Goal: Task Accomplishment & Management: Complete application form

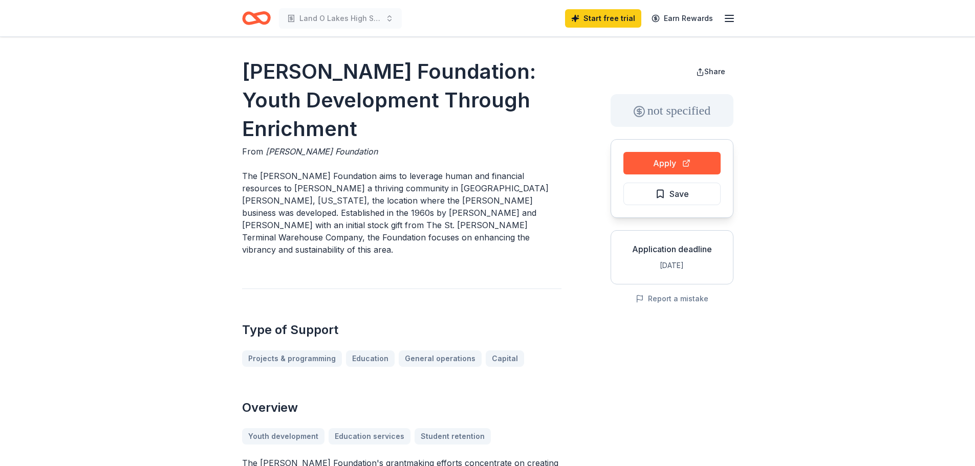
click at [734, 18] on icon "button" at bounding box center [729, 18] width 12 height 12
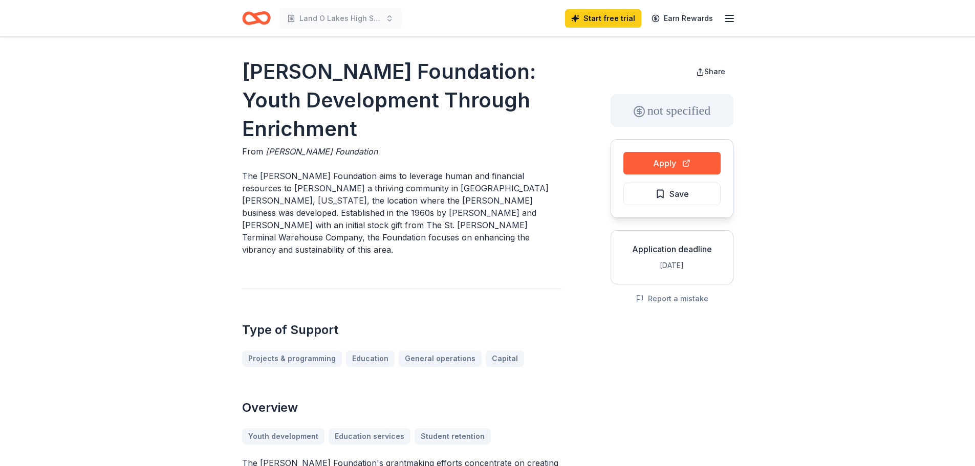
click at [730, 17] on icon "button" at bounding box center [729, 18] width 12 height 12
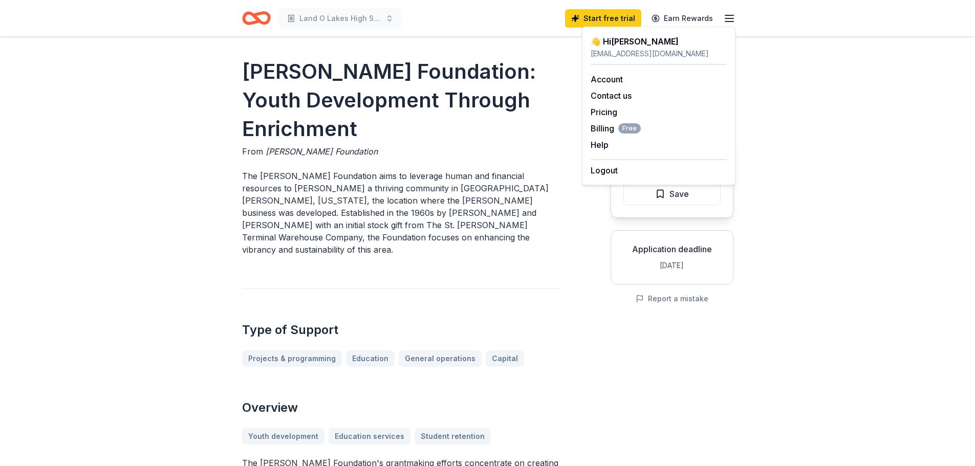
click at [251, 20] on icon "Home" at bounding box center [256, 18] width 29 height 24
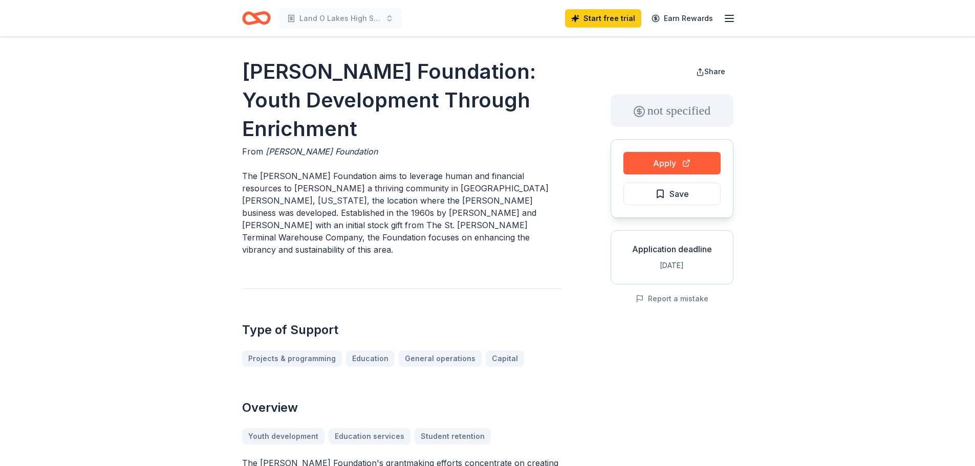
click at [267, 20] on icon "Home" at bounding box center [261, 18] width 16 height 10
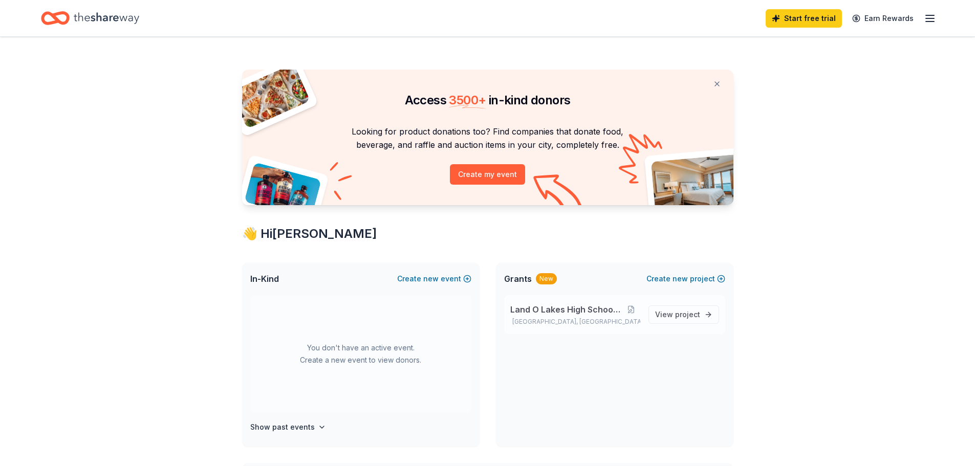
click at [584, 309] on span "Land O Lakes High School Band" at bounding box center [566, 310] width 112 height 12
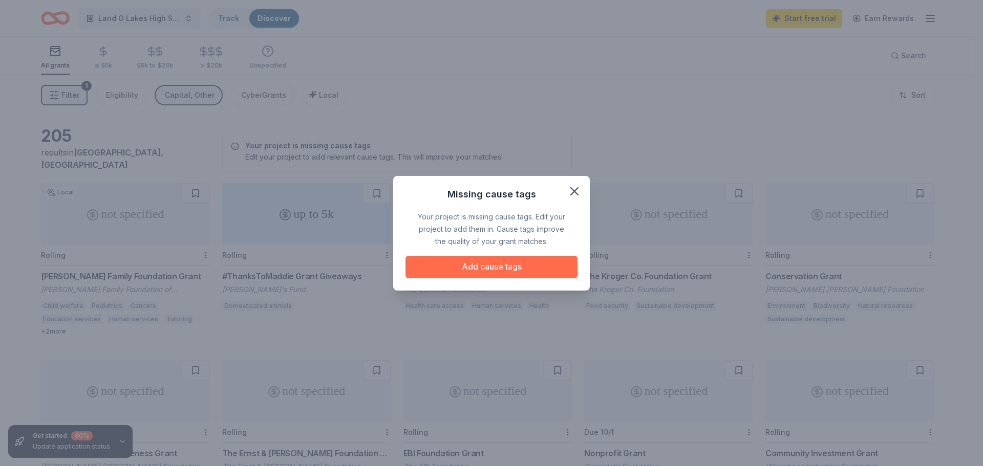
click at [516, 270] on button "Add cause tags" at bounding box center [491, 267] width 172 height 23
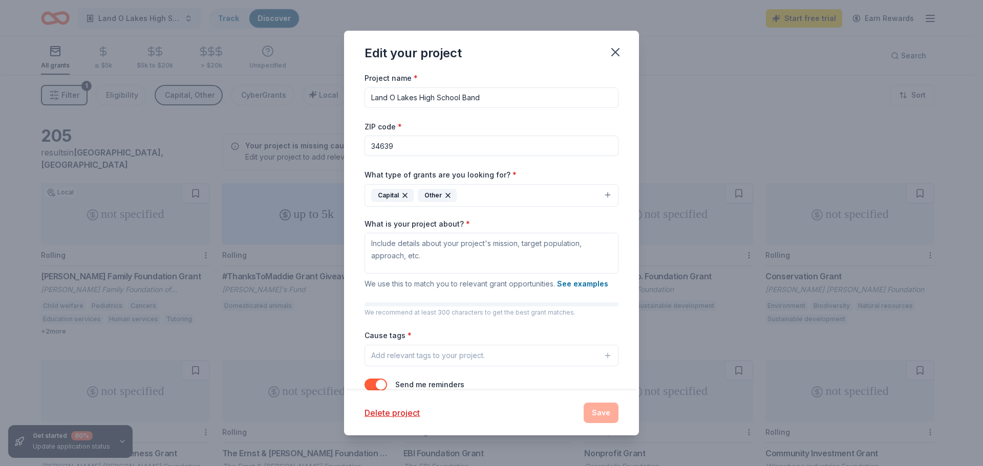
scroll to position [29, 0]
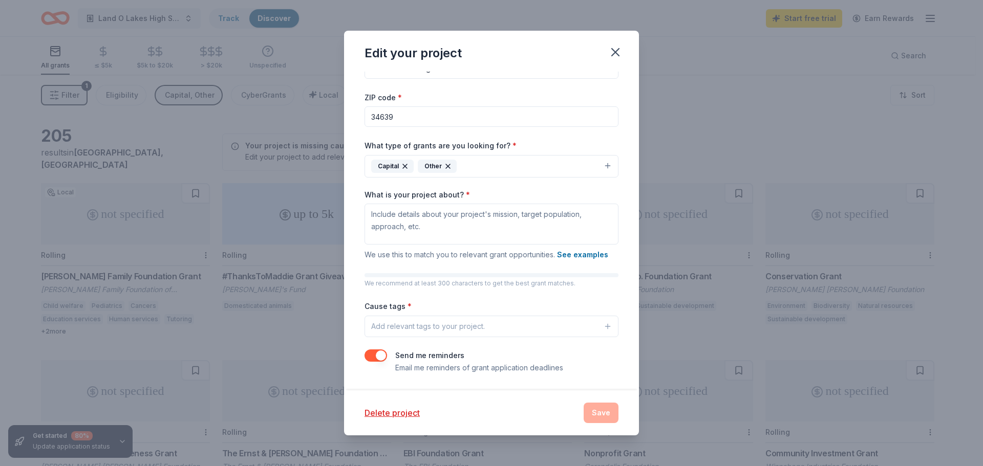
click at [465, 326] on div "Add relevant tags to your project." at bounding box center [428, 326] width 114 height 12
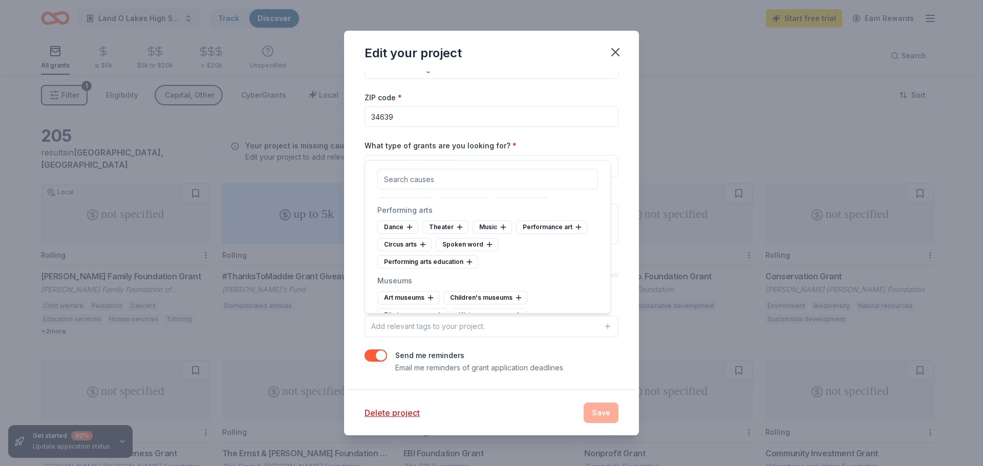
scroll to position [205, 0]
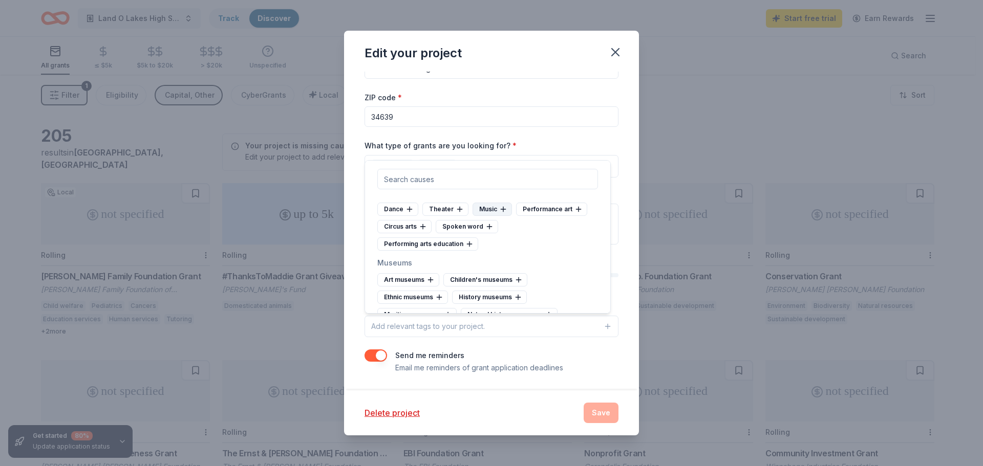
click at [497, 216] on div "Music" at bounding box center [491, 209] width 39 height 13
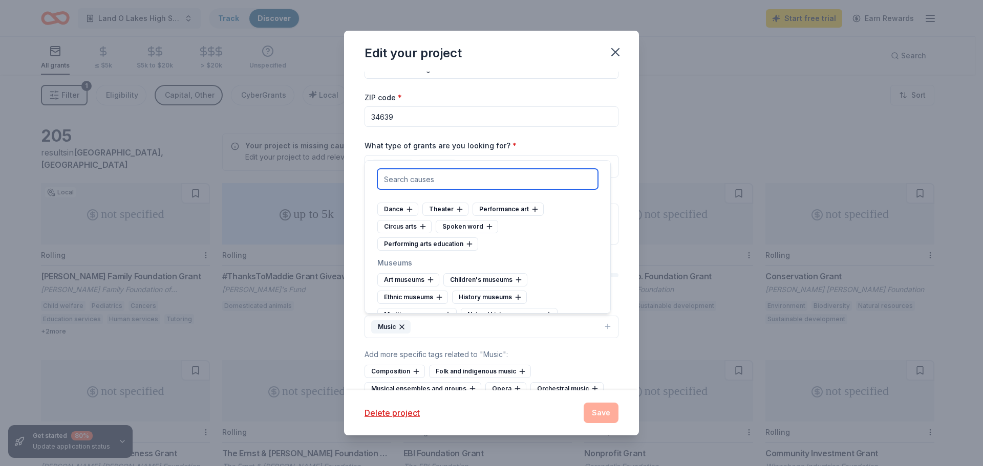
click at [475, 184] on input "text" at bounding box center [487, 179] width 221 height 20
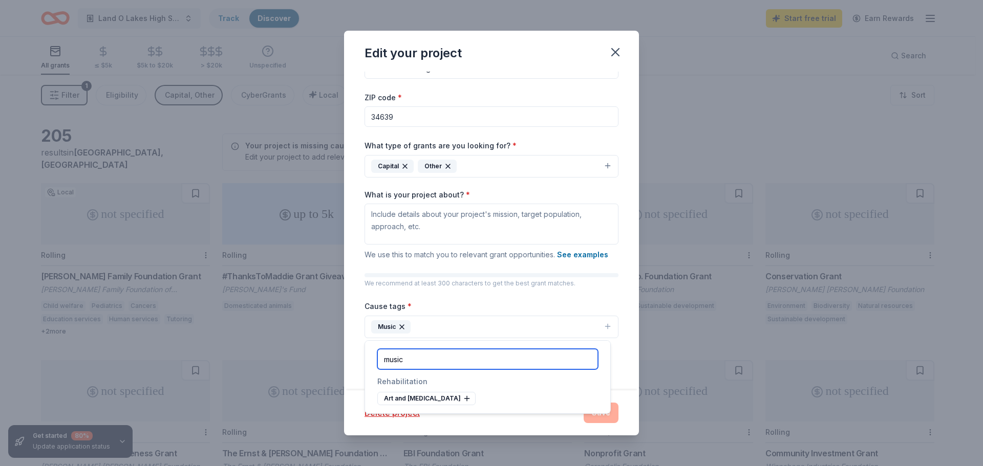
type input "music"
click at [446, 328] on button "Music" at bounding box center [491, 327] width 254 height 23
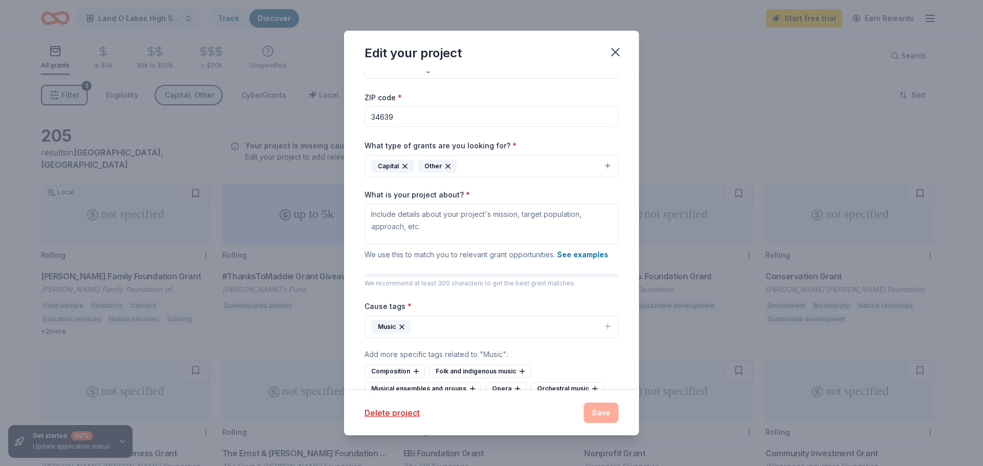
click at [423, 324] on button "Music" at bounding box center [491, 327] width 254 height 23
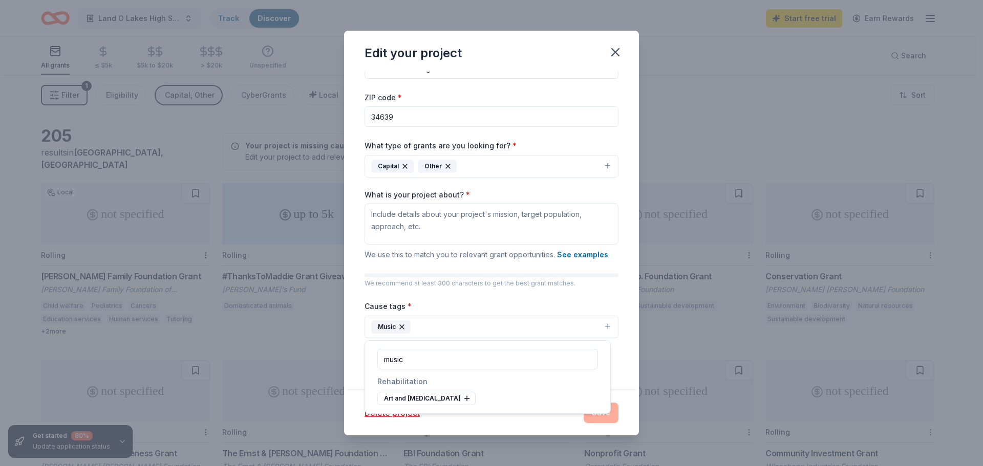
click at [432, 365] on input "music" at bounding box center [487, 359] width 221 height 20
click at [519, 298] on div "Project name * Land O Lakes High School Band ZIP code * 34639 What type of gran…" at bounding box center [491, 245] width 254 height 407
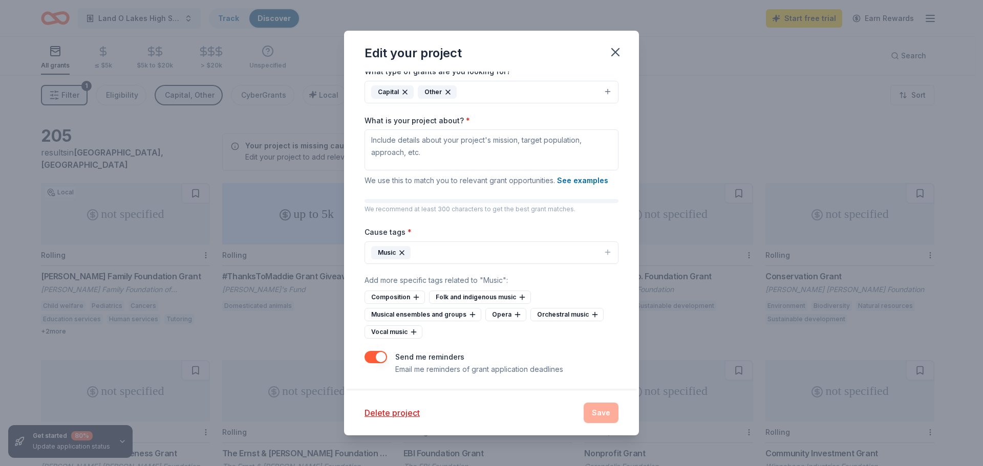
scroll to position [105, 0]
click at [549, 288] on div "Cause tags * Music Add more specific tags related to "Music" : Composition Folk…" at bounding box center [491, 280] width 254 height 113
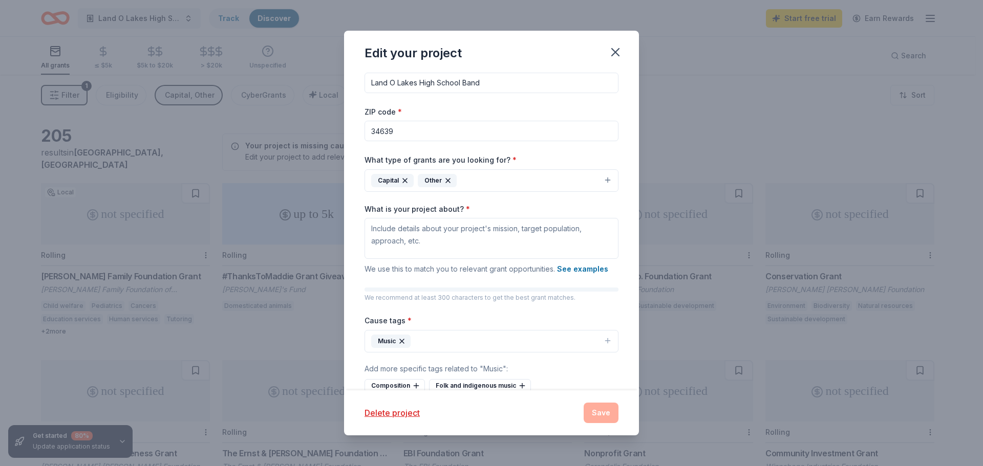
scroll to position [0, 0]
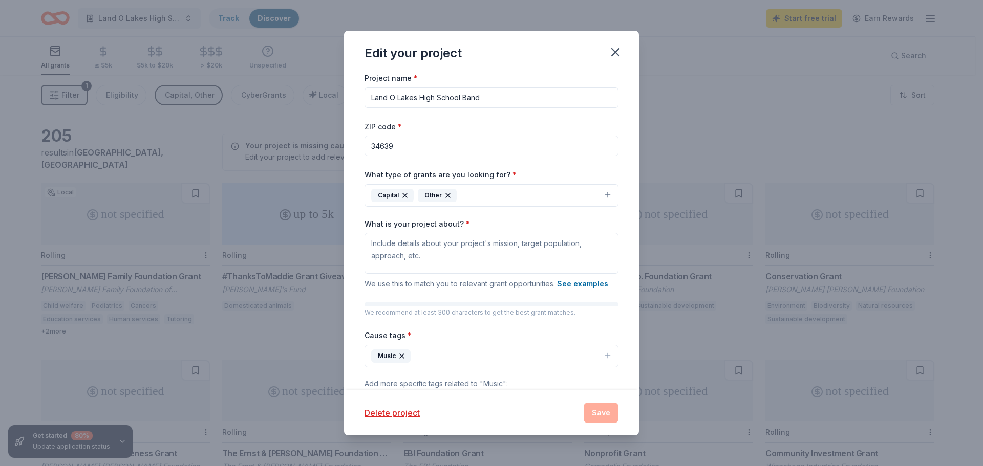
click at [426, 337] on div "Cause tags * Music Add more specific tags related to "Music" : Composition Folk…" at bounding box center [491, 385] width 254 height 113
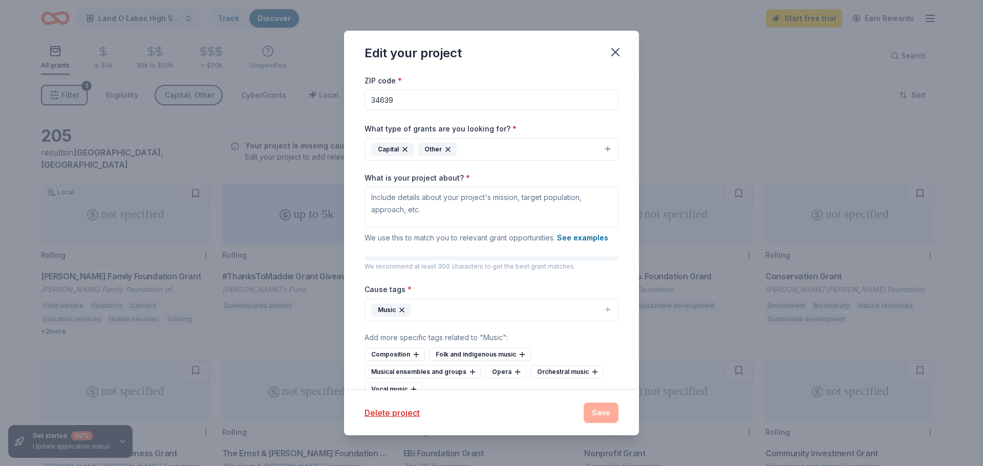
scroll to position [105, 0]
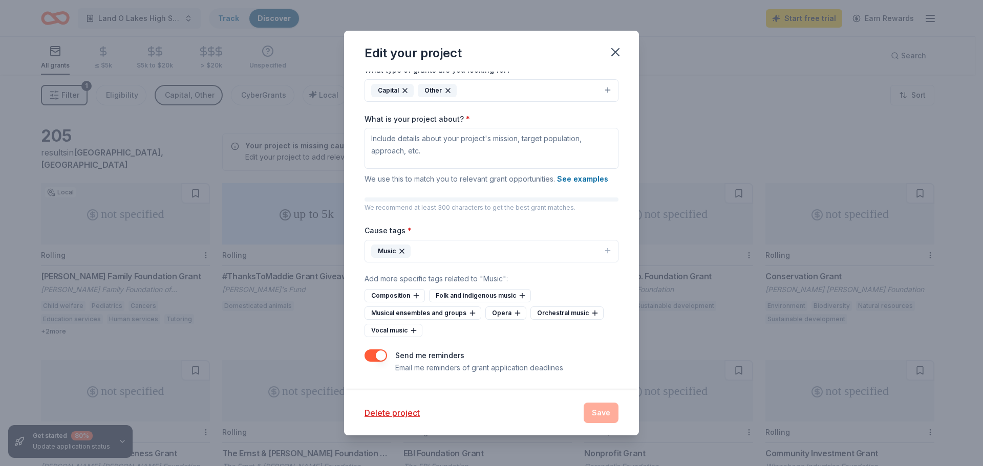
click at [506, 430] on div "Delete project Save" at bounding box center [491, 413] width 295 height 45
click at [531, 414] on div "Delete project" at bounding box center [467, 413] width 207 height 12
click at [614, 57] on icon "button" at bounding box center [615, 52] width 14 height 14
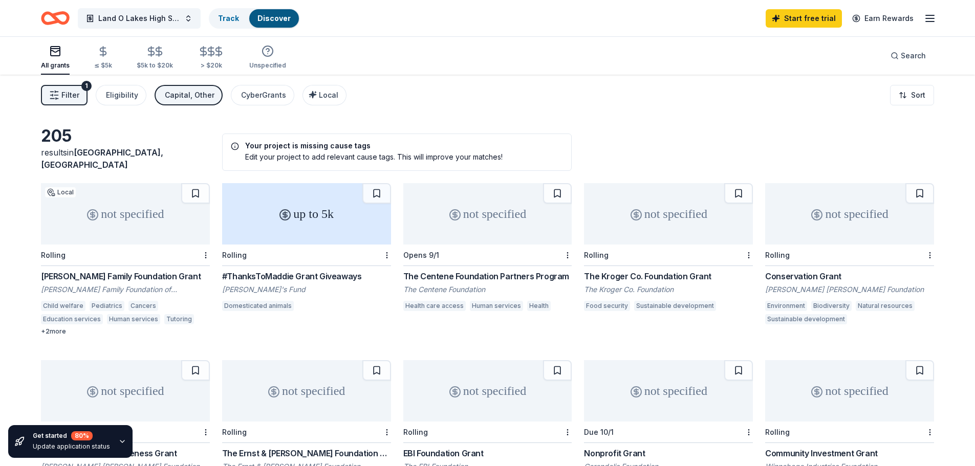
click at [60, 94] on button "Filter 1" at bounding box center [64, 95] width 47 height 20
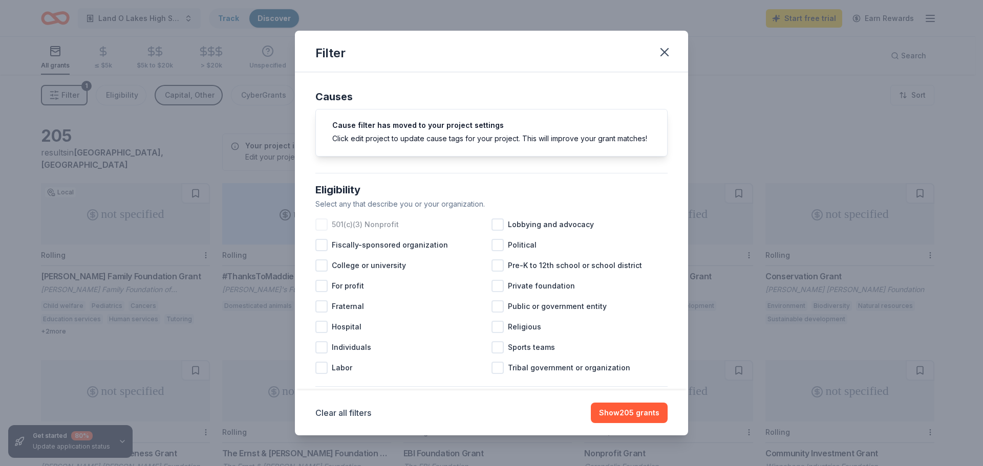
click at [324, 231] on div at bounding box center [321, 225] width 12 height 12
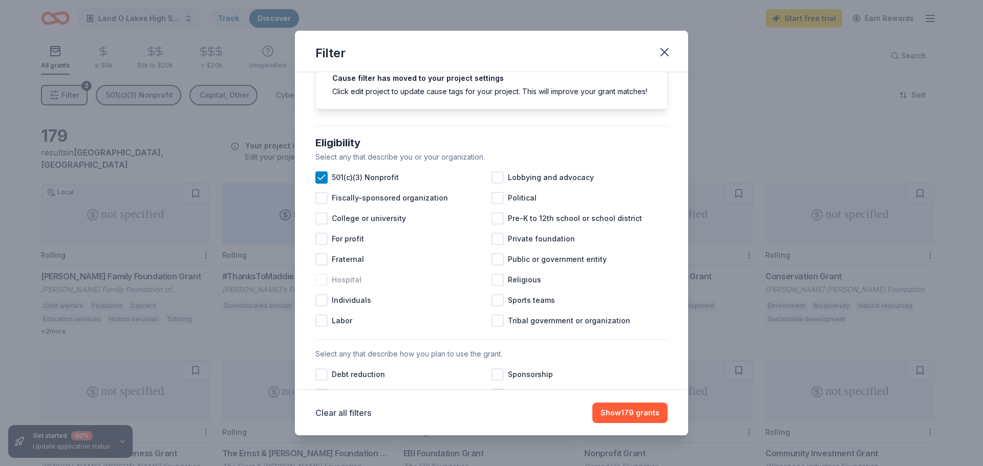
scroll to position [102, 0]
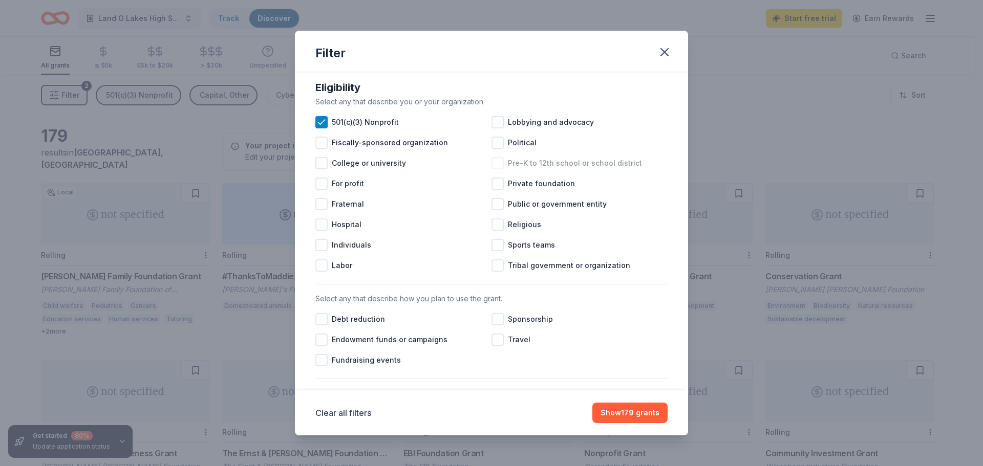
click at [497, 169] on div at bounding box center [497, 163] width 12 height 12
click at [494, 210] on div at bounding box center [497, 204] width 12 height 12
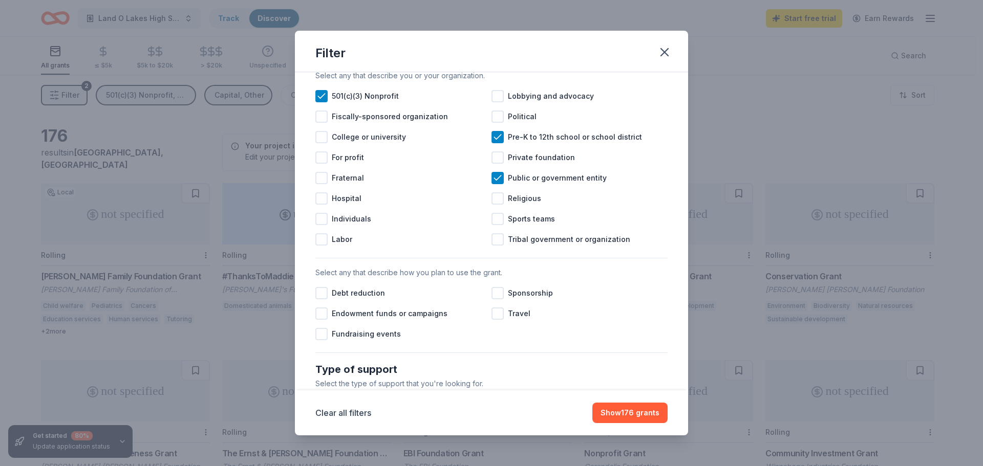
scroll to position [154, 0]
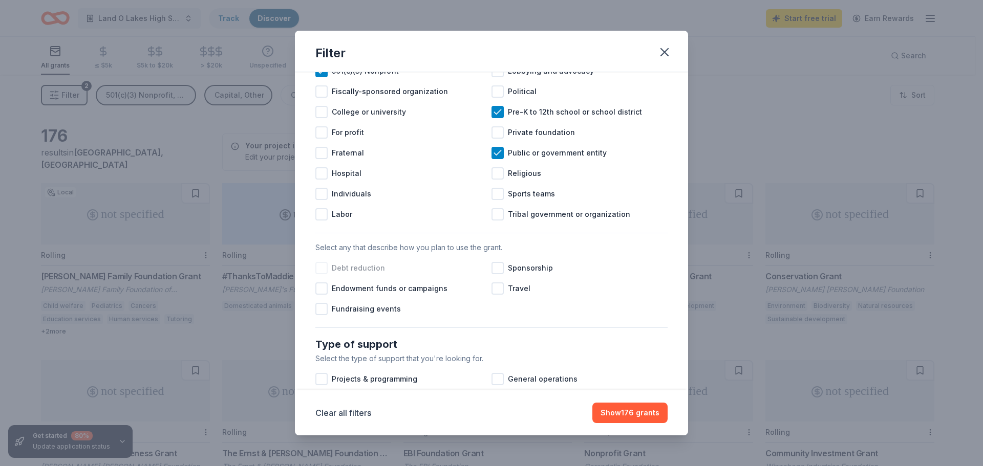
click at [321, 274] on div at bounding box center [321, 268] width 12 height 12
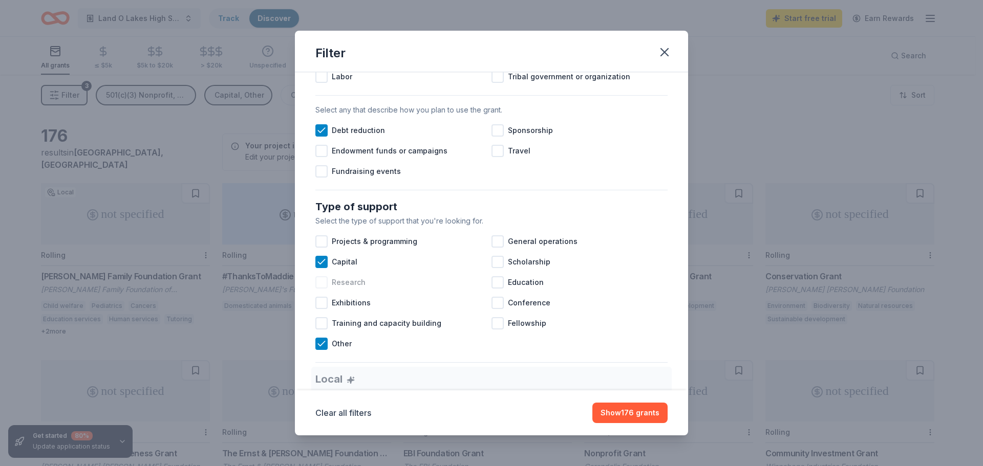
scroll to position [307, 0]
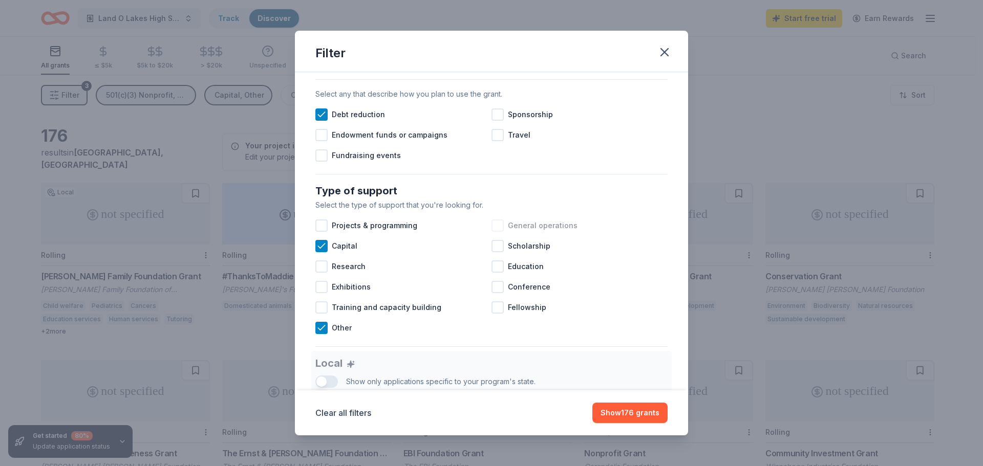
click at [501, 235] on div "General operations" at bounding box center [579, 226] width 176 height 20
click at [495, 231] on icon at bounding box center [497, 226] width 10 height 10
click at [495, 273] on div at bounding box center [497, 267] width 12 height 12
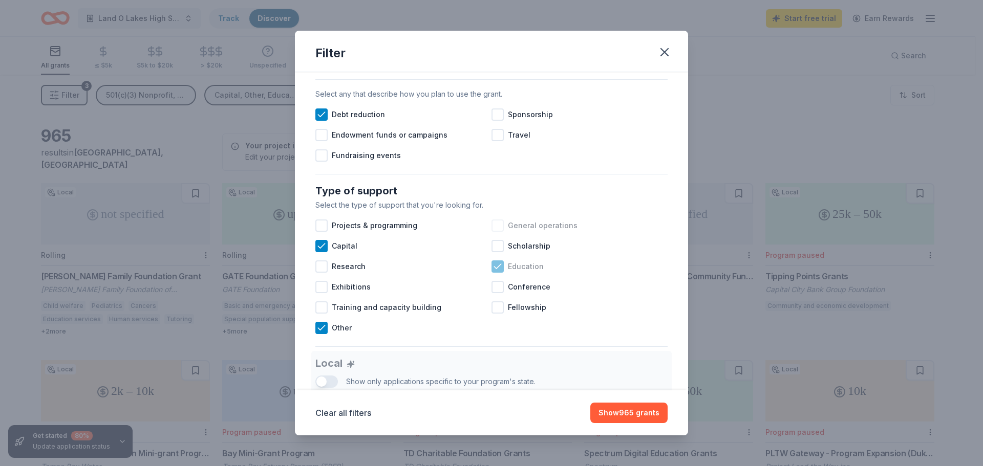
click at [496, 272] on icon at bounding box center [497, 267] width 10 height 10
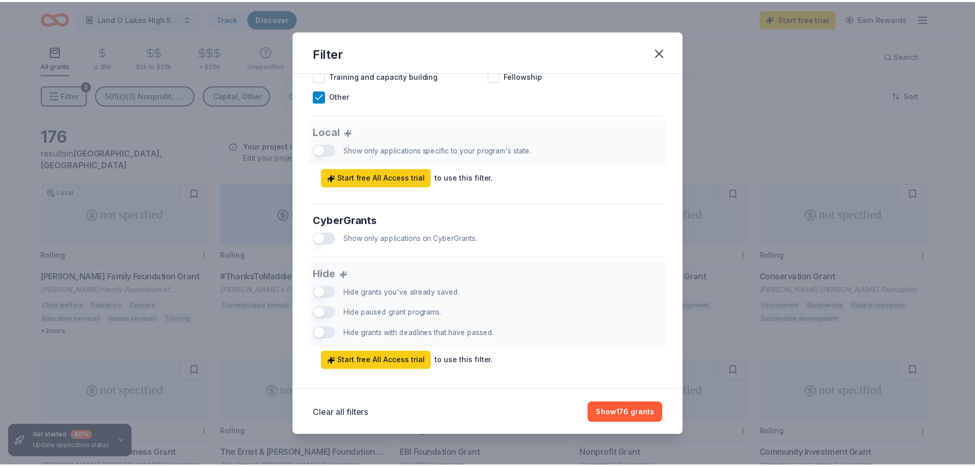
scroll to position [562, 0]
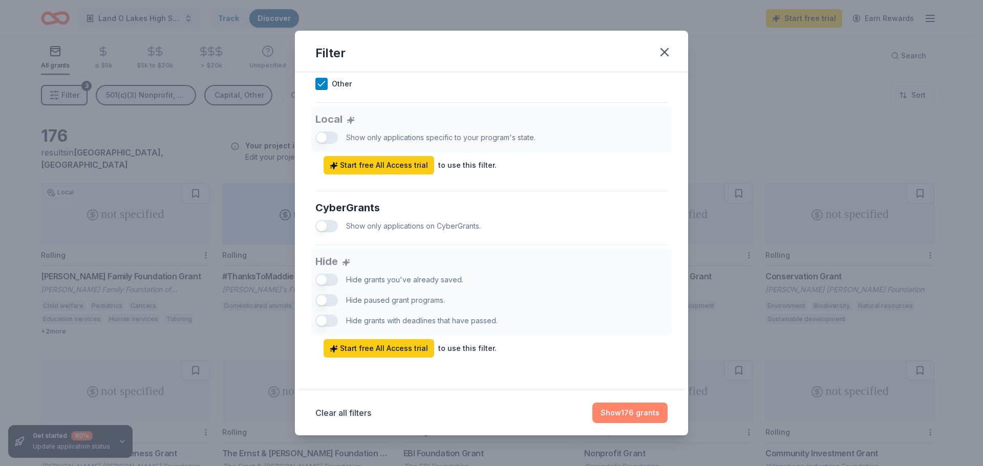
click at [623, 413] on button "Show 176 grants" at bounding box center [629, 413] width 75 height 20
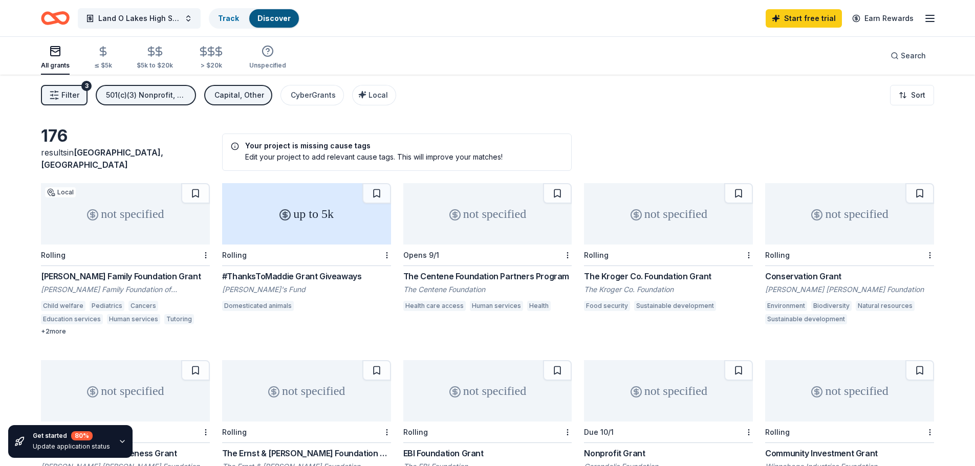
click at [53, 54] on icon "button" at bounding box center [55, 51] width 12 height 12
click at [929, 20] on icon "button" at bounding box center [930, 18] width 12 height 12
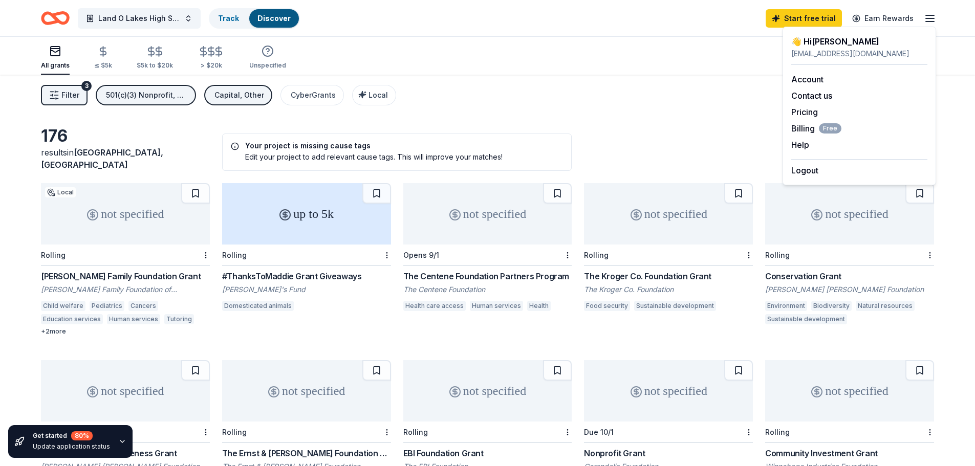
click at [929, 20] on icon "button" at bounding box center [930, 18] width 12 height 12
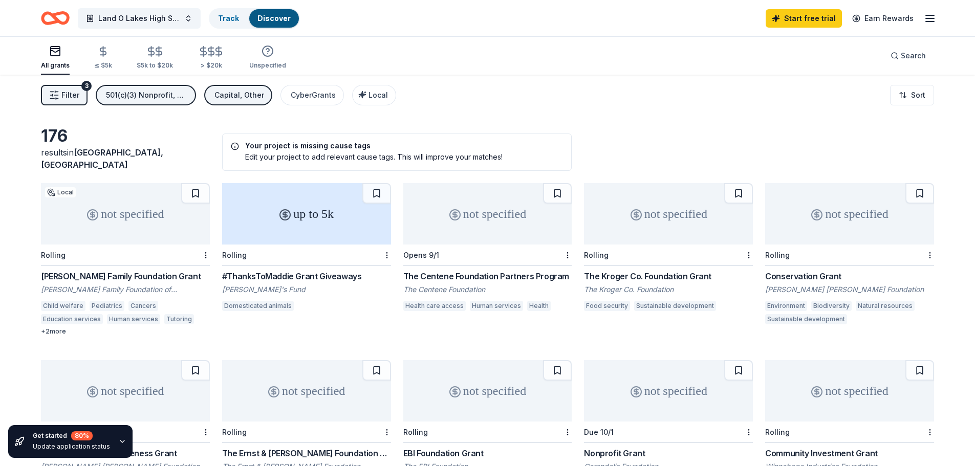
click at [118, 440] on icon "button" at bounding box center [122, 442] width 8 height 8
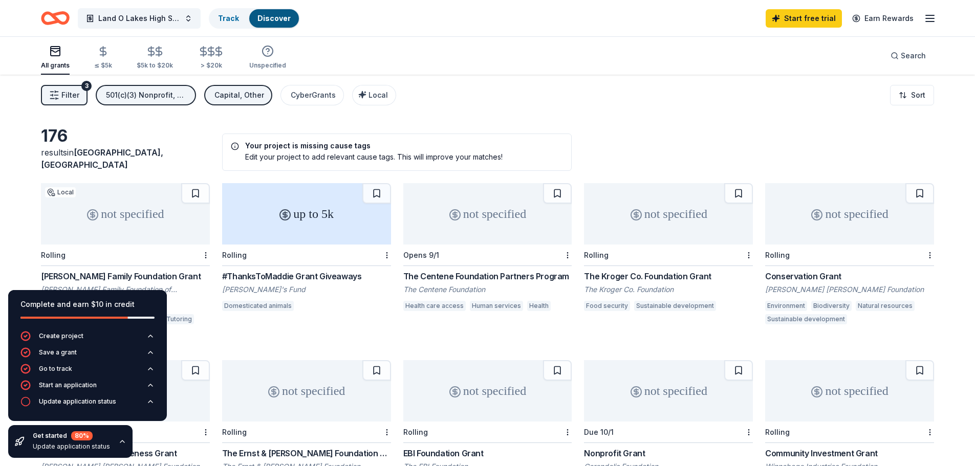
click at [118, 440] on icon "button" at bounding box center [122, 442] width 8 height 8
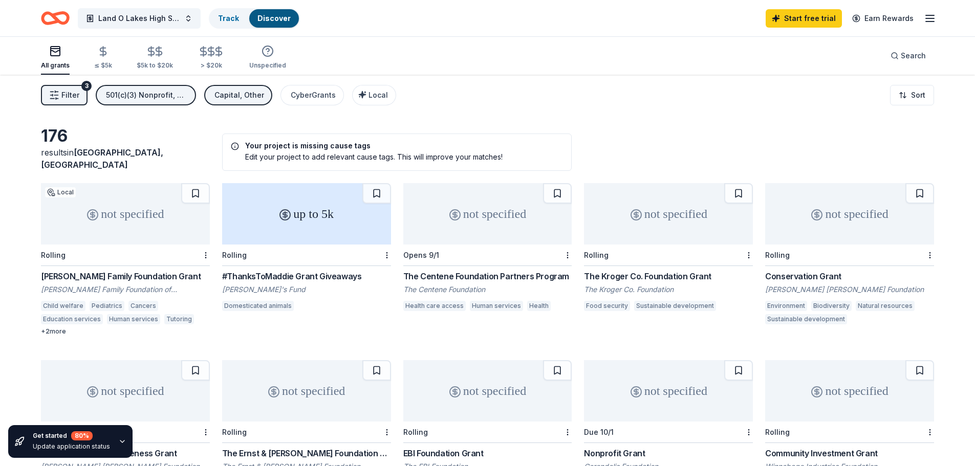
click at [198, 431] on div "Rolling" at bounding box center [125, 432] width 169 height 21
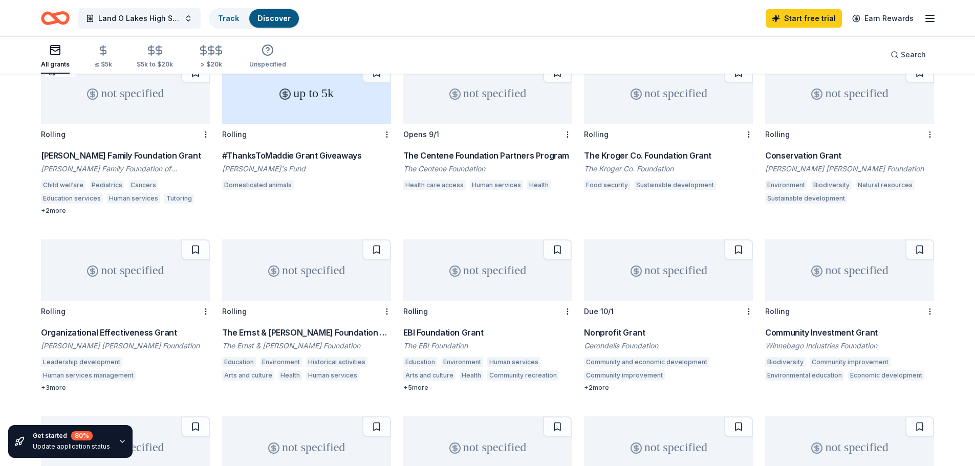
scroll to position [0, 0]
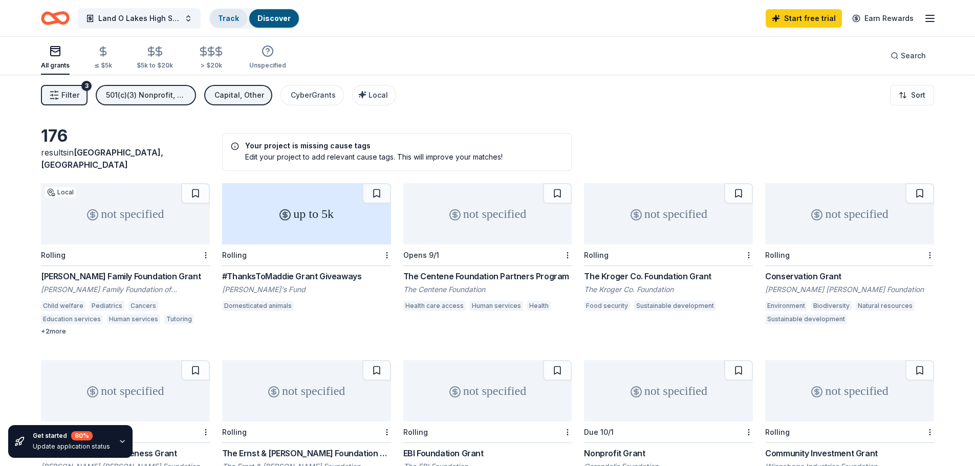
click at [237, 20] on link "Track" at bounding box center [228, 18] width 21 height 9
click at [166, 19] on span "Land O Lakes High School Band" at bounding box center [139, 18] width 82 height 12
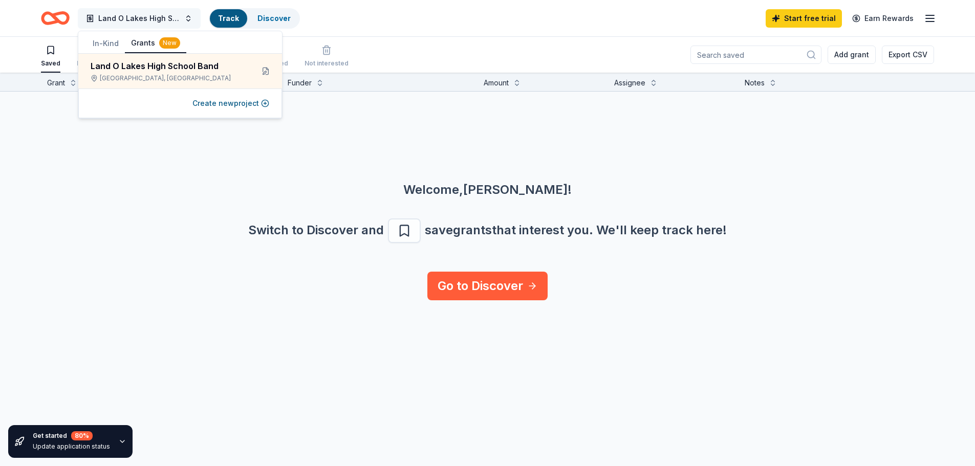
scroll to position [1, 0]
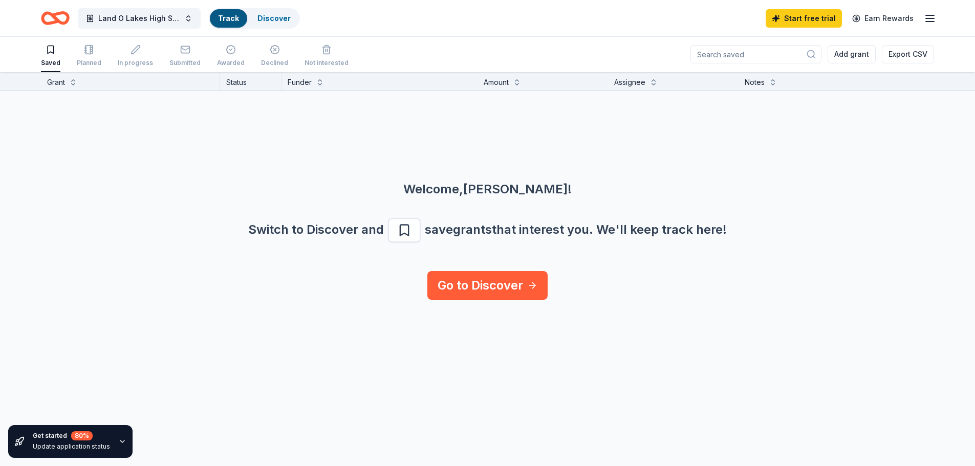
click at [927, 20] on icon "button" at bounding box center [930, 18] width 12 height 12
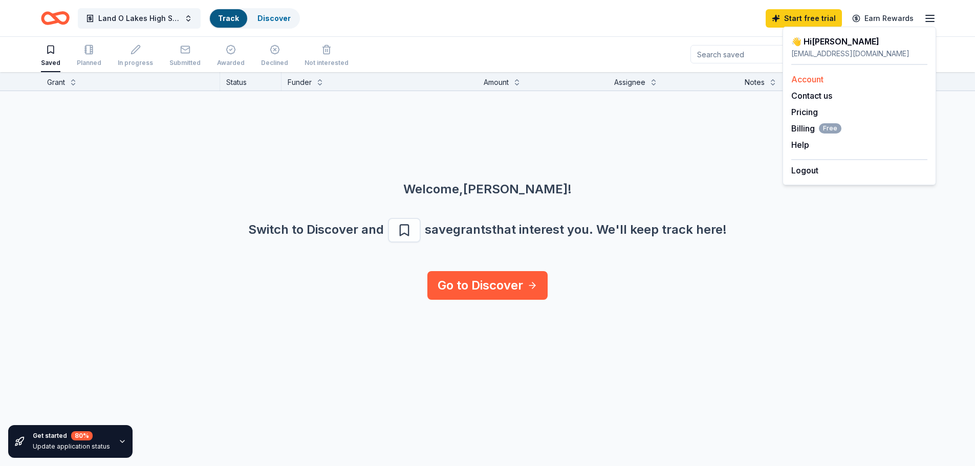
click at [813, 84] on div "Account" at bounding box center [859, 79] width 136 height 12
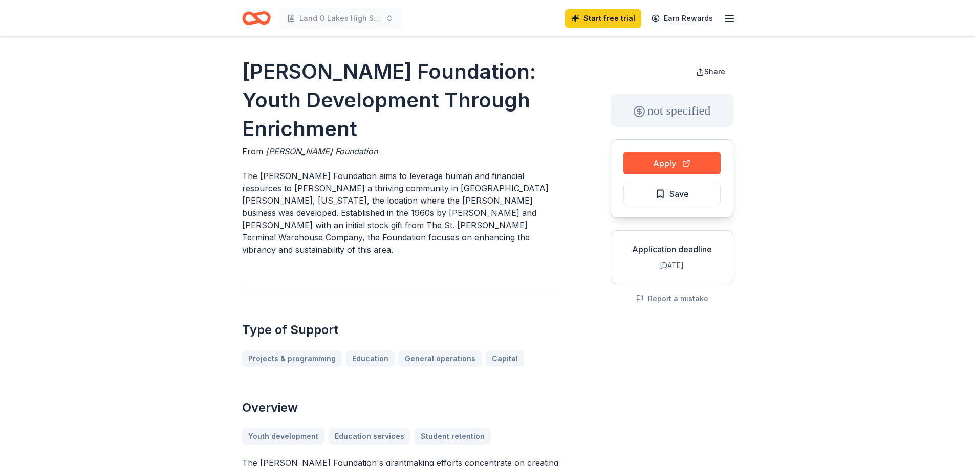
click at [731, 14] on icon "button" at bounding box center [729, 18] width 12 height 12
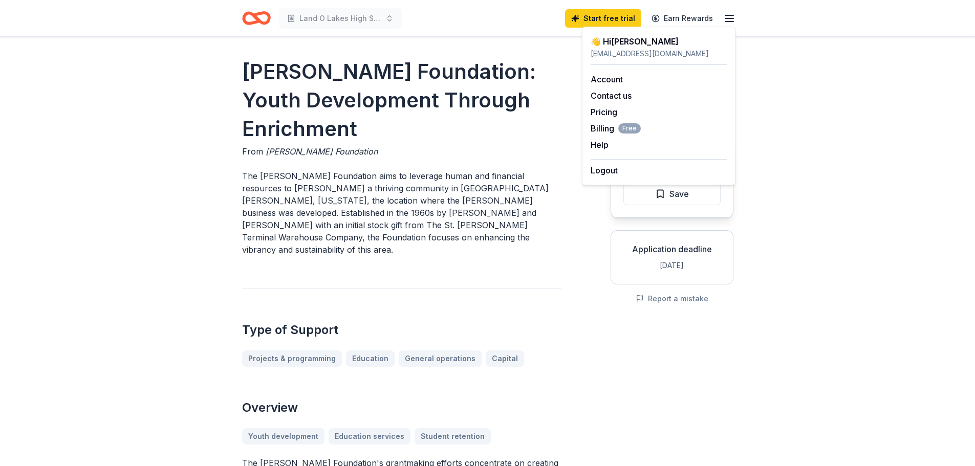
click at [260, 16] on icon "Home" at bounding box center [256, 18] width 29 height 24
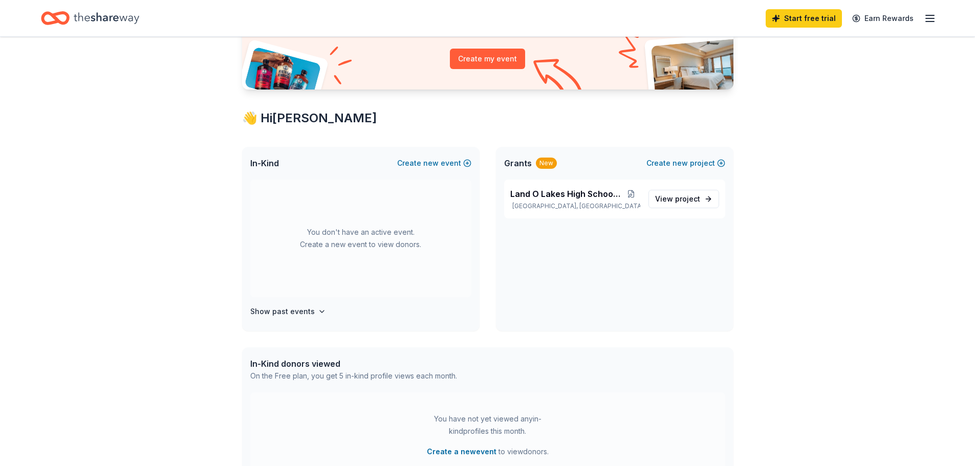
scroll to position [154, 0]
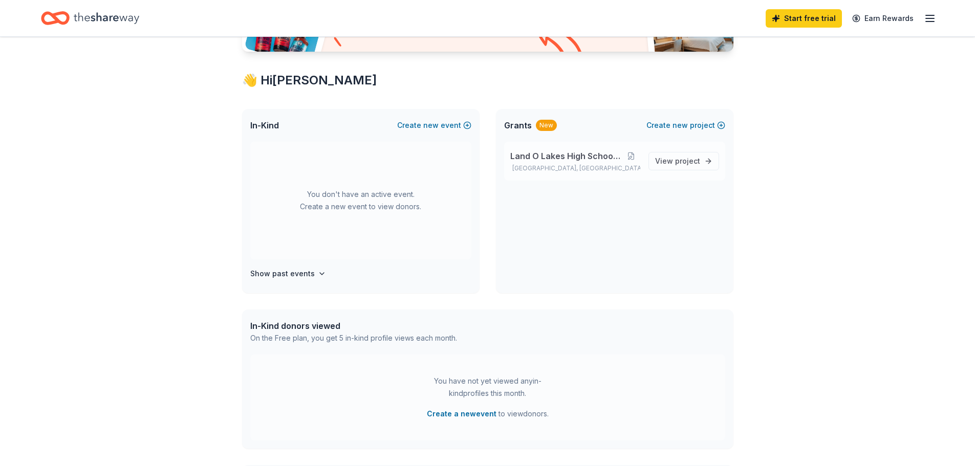
click at [597, 164] on p "[GEOGRAPHIC_DATA], [GEOGRAPHIC_DATA]" at bounding box center [575, 168] width 130 height 8
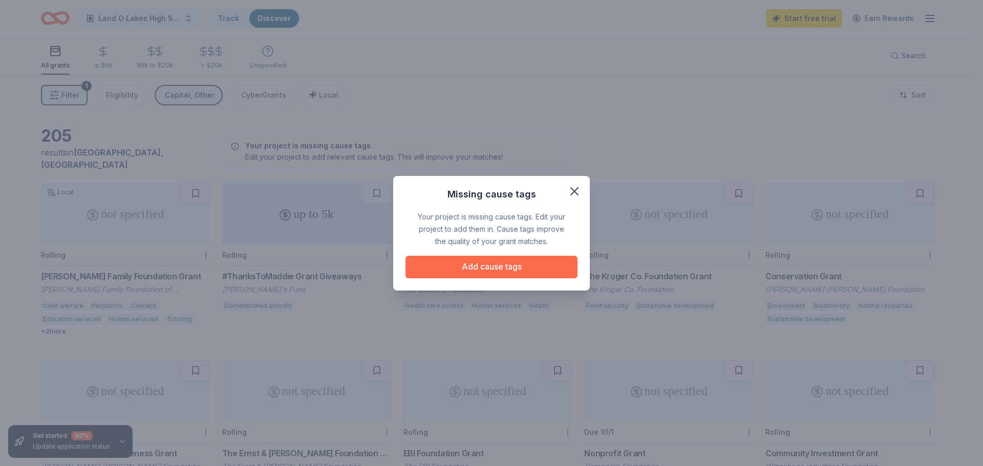
click at [474, 269] on button "Add cause tags" at bounding box center [491, 267] width 172 height 23
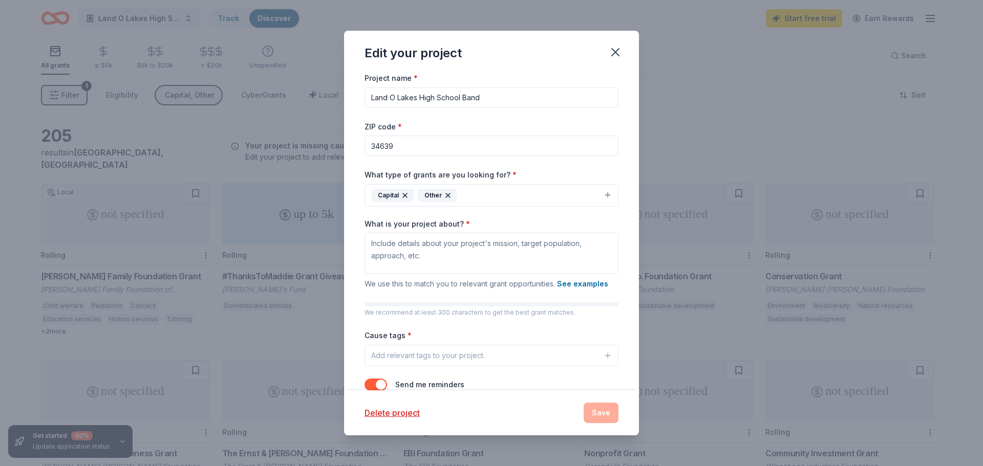
scroll to position [29, 0]
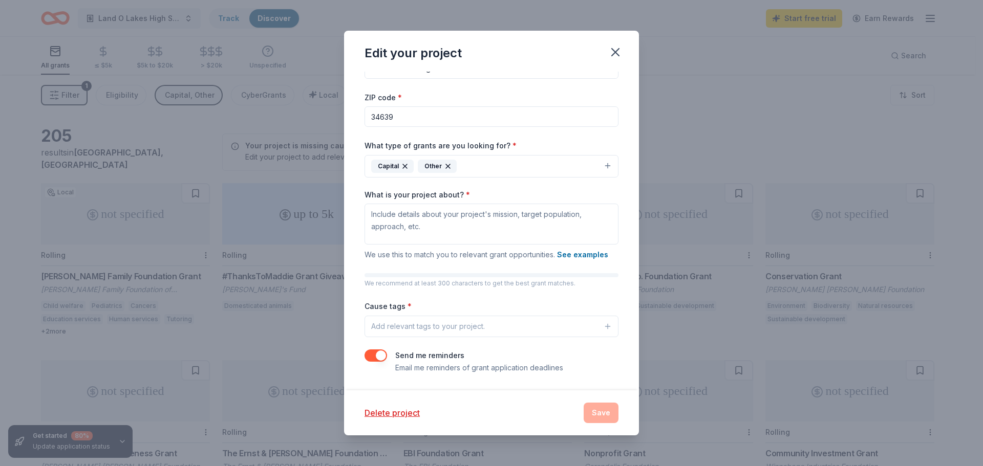
click at [400, 321] on div "Add relevant tags to your project." at bounding box center [428, 326] width 114 height 12
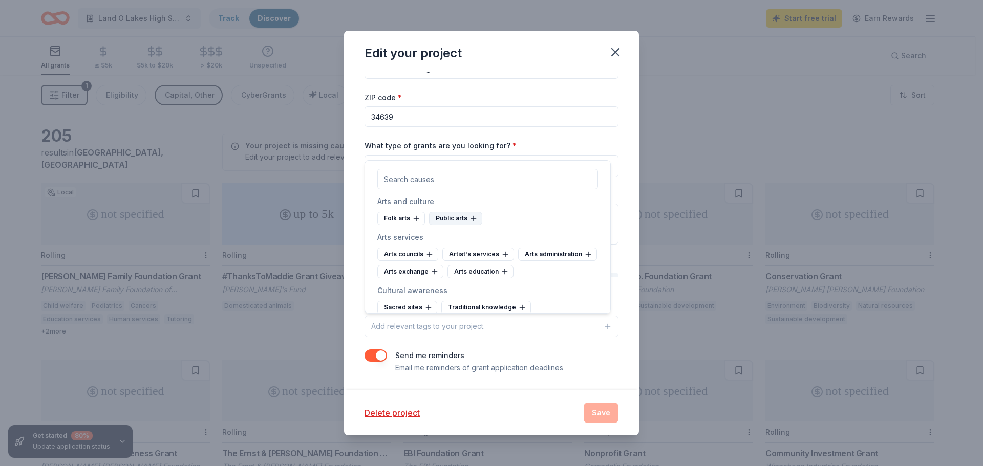
click at [474, 219] on icon at bounding box center [474, 218] width 0 height 5
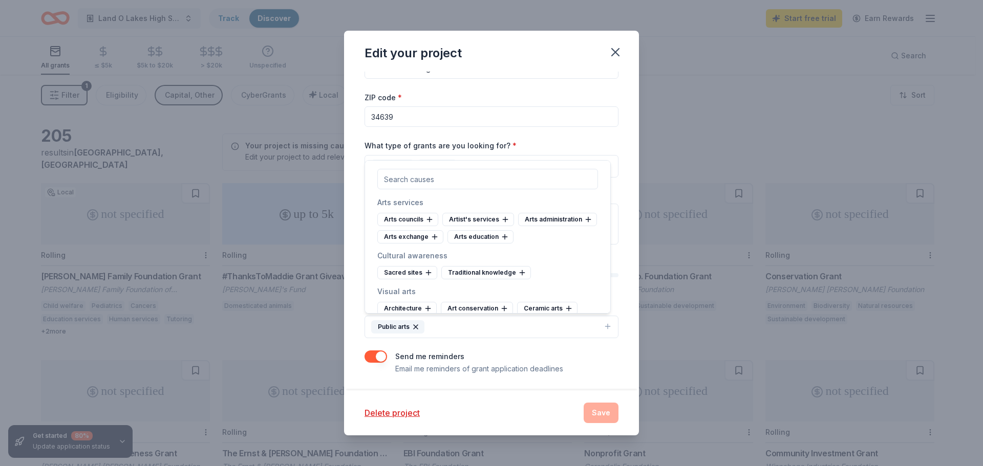
scroll to position [51, 0]
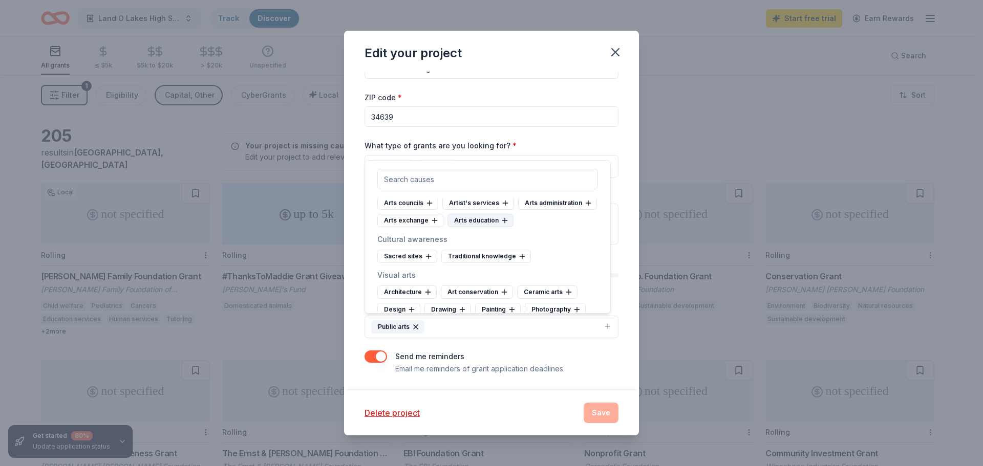
click at [501, 225] on icon at bounding box center [505, 221] width 8 height 8
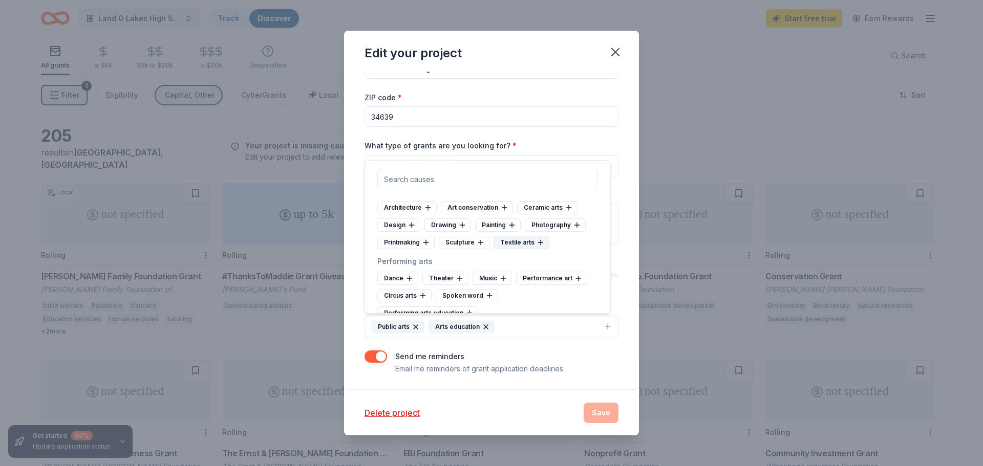
scroll to position [154, 0]
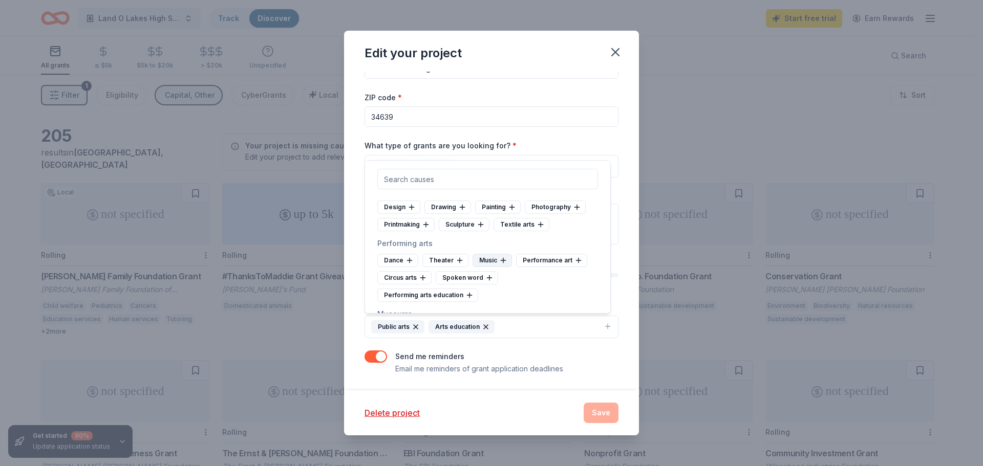
click at [501, 259] on icon at bounding box center [503, 260] width 8 height 8
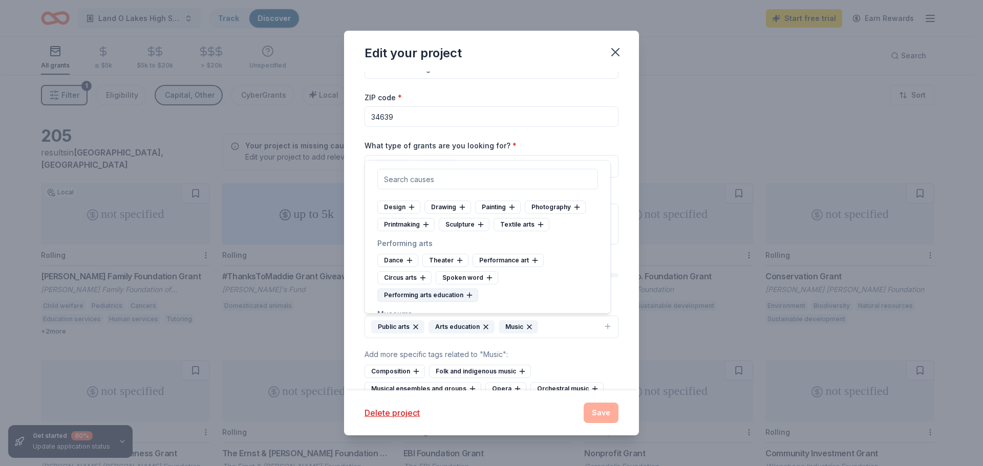
click at [469, 292] on icon at bounding box center [469, 295] width 8 height 8
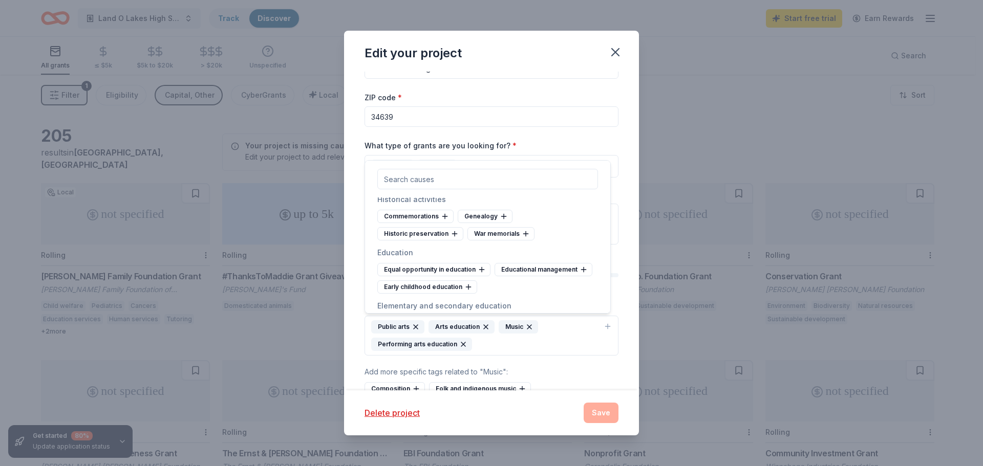
scroll to position [461, 0]
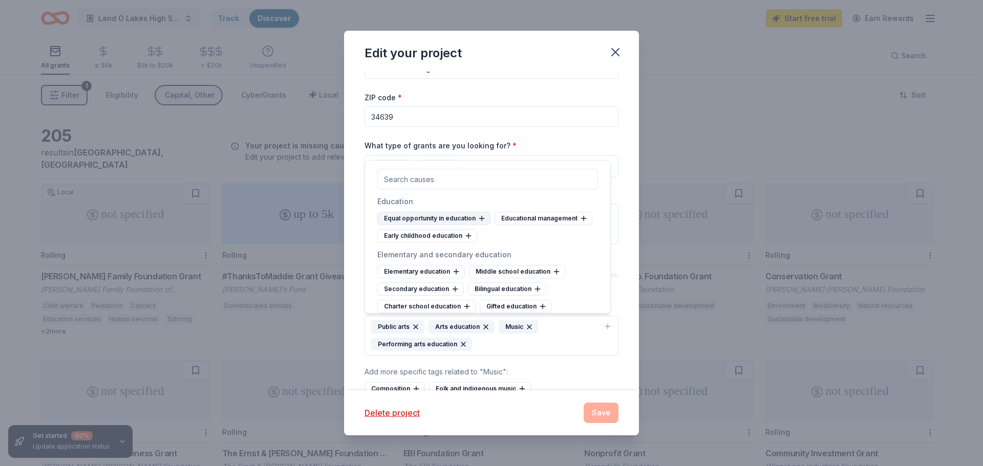
click at [479, 218] on icon at bounding box center [482, 218] width 8 height 8
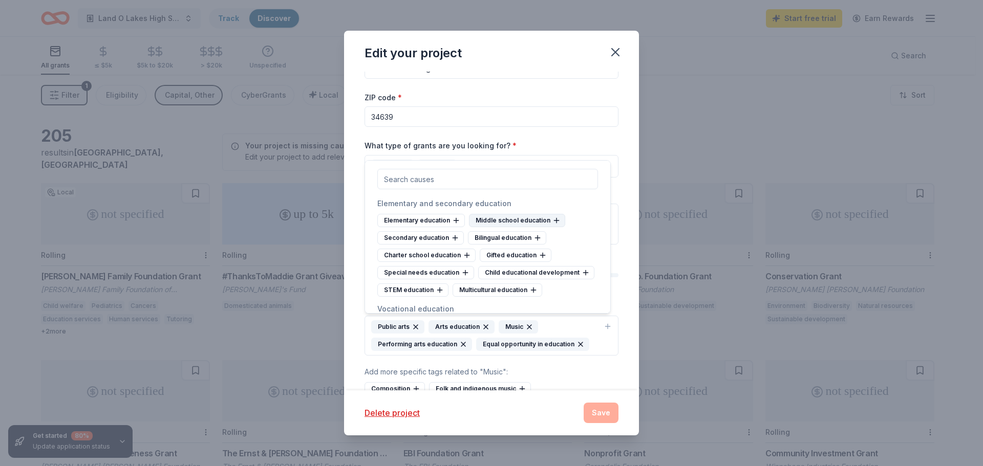
scroll to position [512, 0]
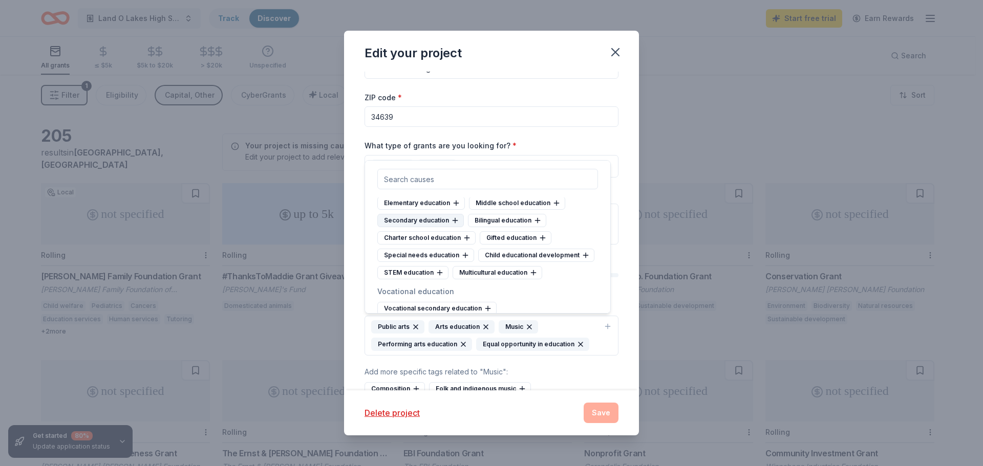
click at [454, 218] on icon at bounding box center [455, 221] width 8 height 8
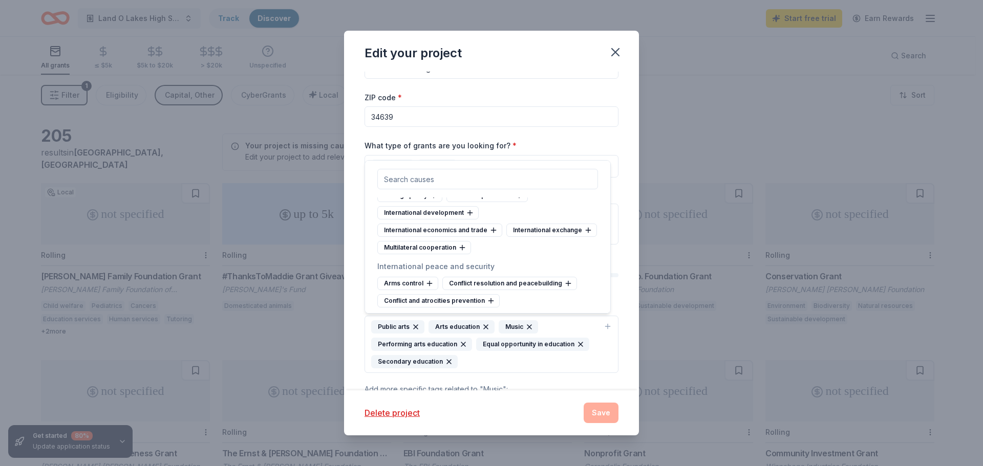
scroll to position [6053, 0]
click at [513, 369] on button "Public arts Arts education Music Performing arts education Equal opportunity in…" at bounding box center [491, 344] width 254 height 57
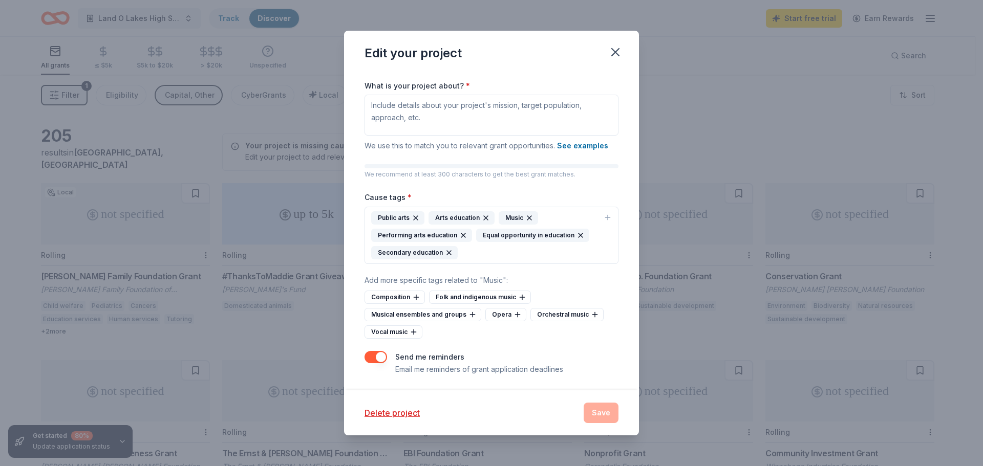
scroll to position [140, 0]
click at [448, 313] on div "Musical ensembles and groups" at bounding box center [422, 313] width 117 height 13
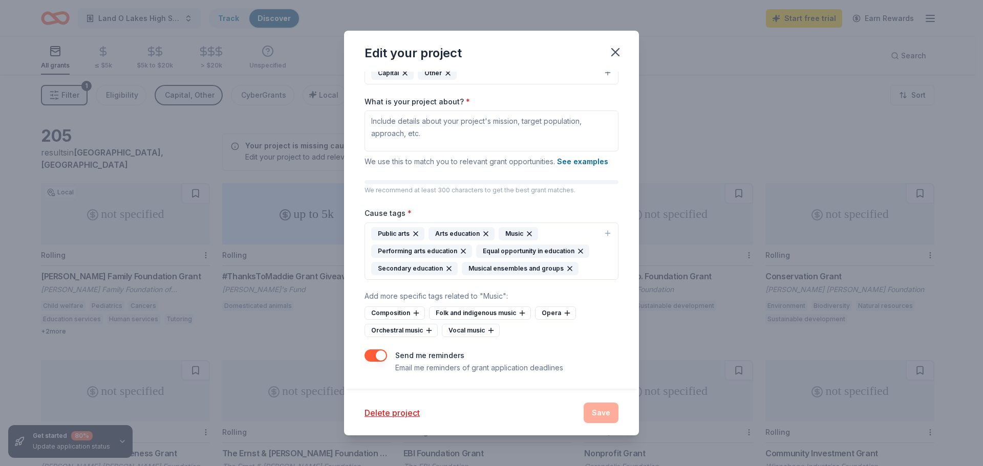
scroll to position [122, 0]
click at [412, 314] on icon at bounding box center [416, 313] width 8 height 8
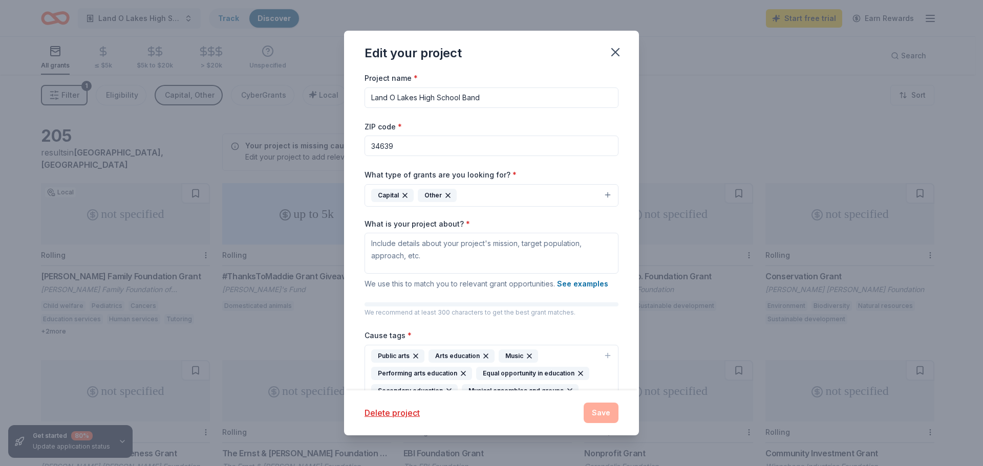
scroll to position [140, 0]
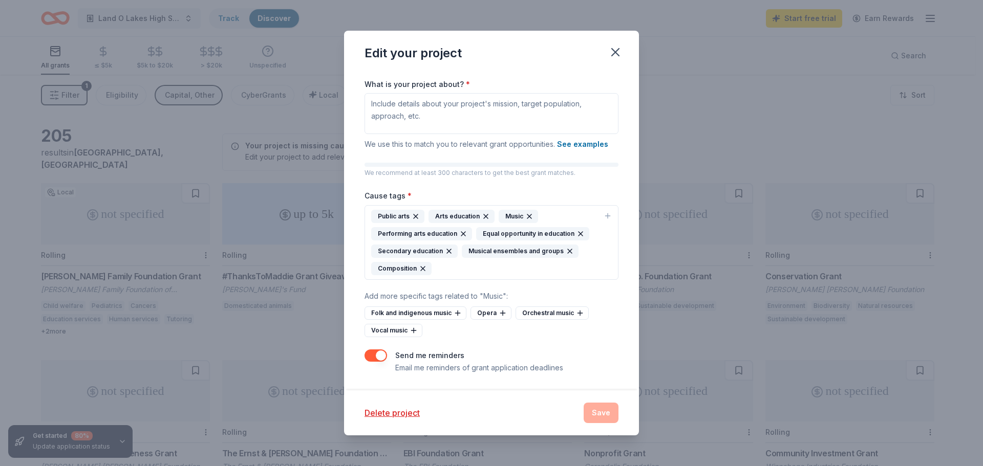
click at [600, 417] on div "Delete project Save" at bounding box center [491, 413] width 254 height 20
click at [601, 417] on div "Delete project Save" at bounding box center [491, 413] width 254 height 20
click at [381, 355] on button "button" at bounding box center [375, 356] width 23 height 12
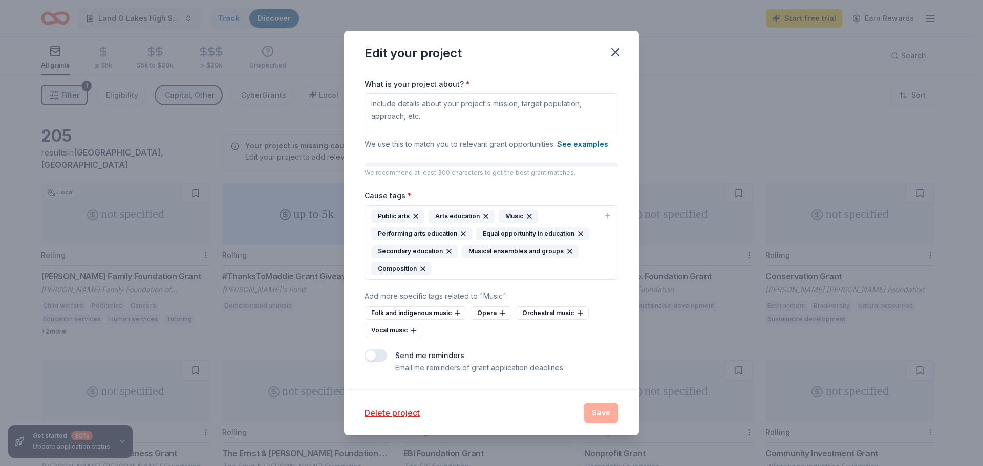
click at [371, 356] on button "button" at bounding box center [375, 356] width 23 height 12
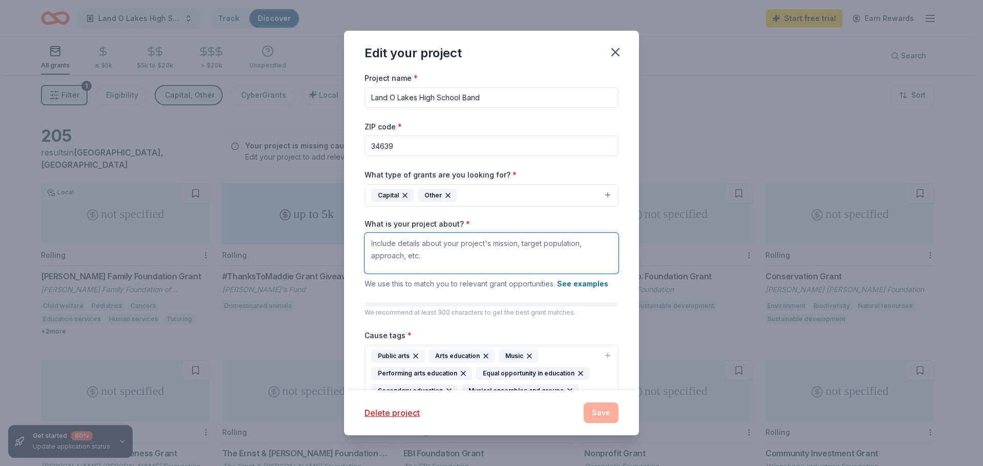
click at [412, 247] on textarea "What is your project about? *" at bounding box center [491, 253] width 254 height 41
click at [499, 245] on textarea "We are seeking funding for our Band.. We need help with fixing and maintaining …" at bounding box center [491, 253] width 254 height 41
click at [512, 255] on textarea "We are seeking funding for our Band. We need help with fixing and maintaining t…" at bounding box center [491, 253] width 254 height 41
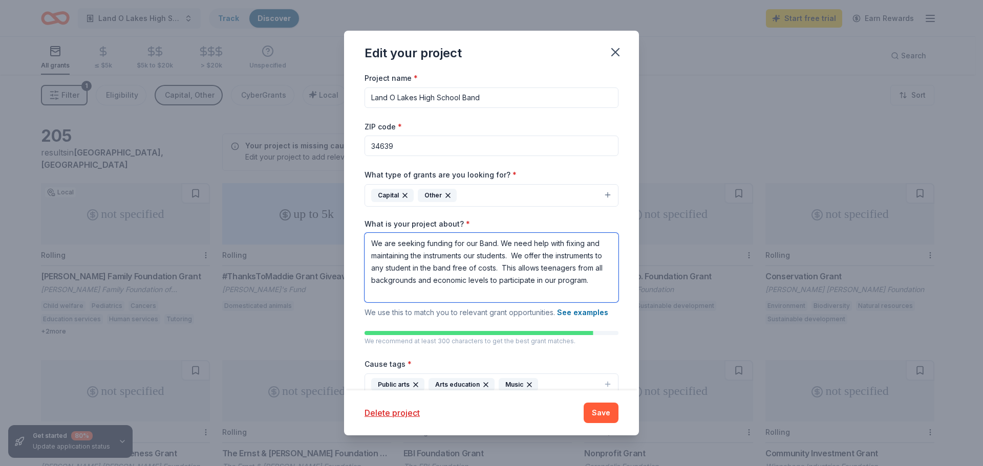
click at [372, 243] on textarea "We are seeking funding for our Band. We need help with fixing and maintaining t…" at bounding box center [491, 268] width 254 height 70
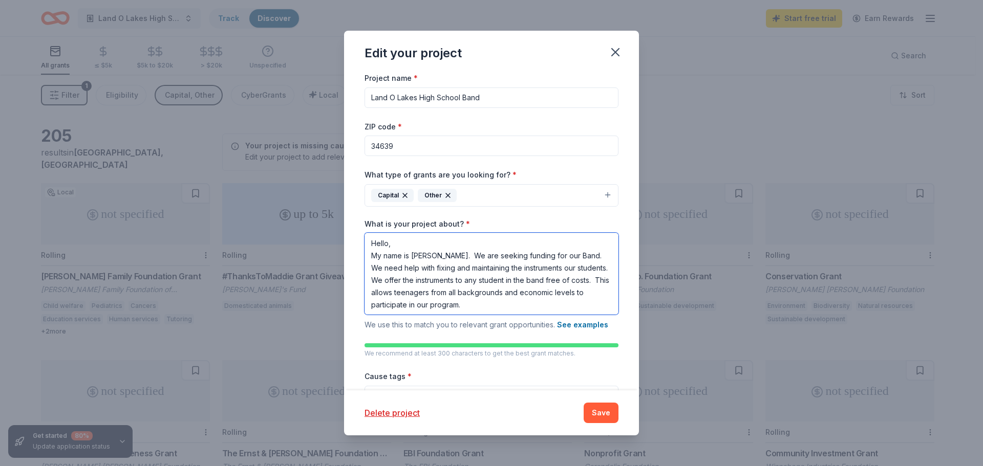
click at [593, 255] on textarea "Hello, My name is Rachel Chamberlain. We are seeking funding for our Band. We n…" at bounding box center [491, 274] width 254 height 82
click at [499, 270] on textarea "Hello, My name is Rachel Chamberlain. We are seeking funding for our High Schoo…" at bounding box center [491, 274] width 254 height 82
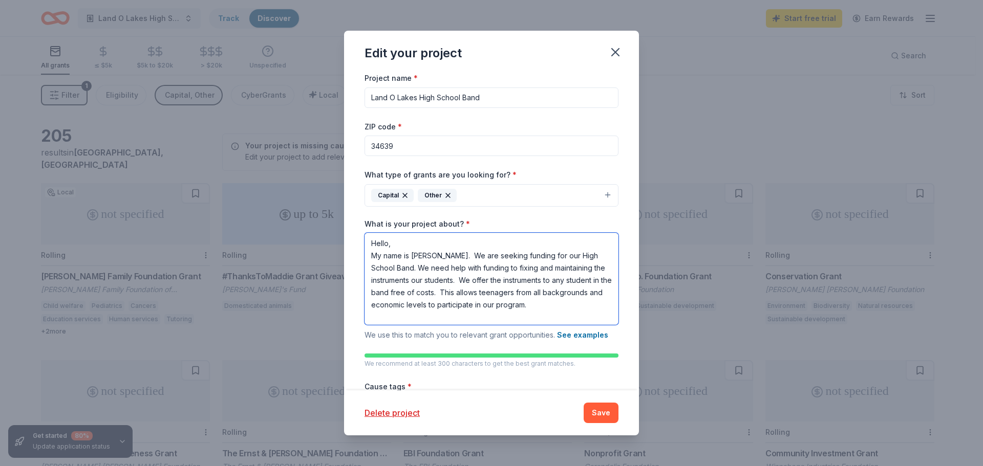
click at [555, 270] on textarea "Hello, My name is Rachel Chamberlain. We are seeking funding for our High Schoo…" at bounding box center [491, 279] width 254 height 92
click at [410, 283] on textarea "Hello, My name is Rachel Chamberlain. We are seeking funding for our High Schoo…" at bounding box center [491, 279] width 254 height 92
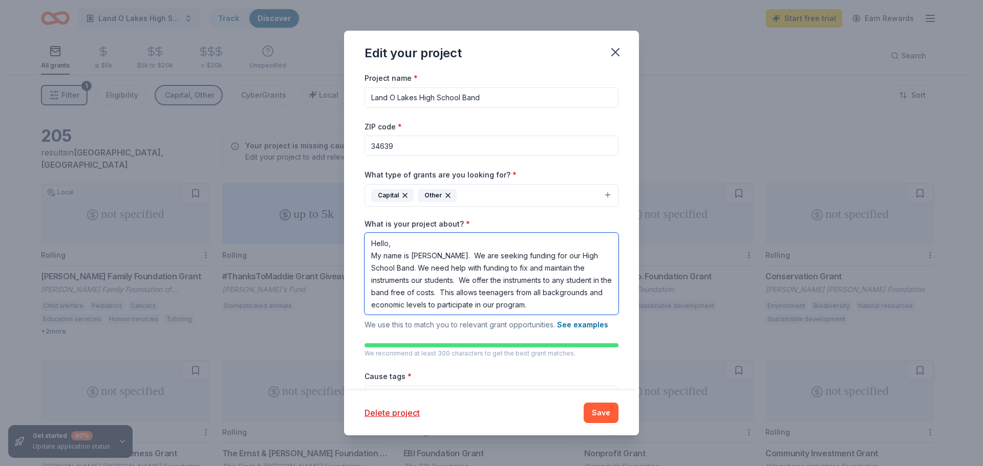
click at [471, 281] on textarea "Hello, My name is Rachel Chamberlain. We are seeking funding for our High Schoo…" at bounding box center [491, 274] width 254 height 82
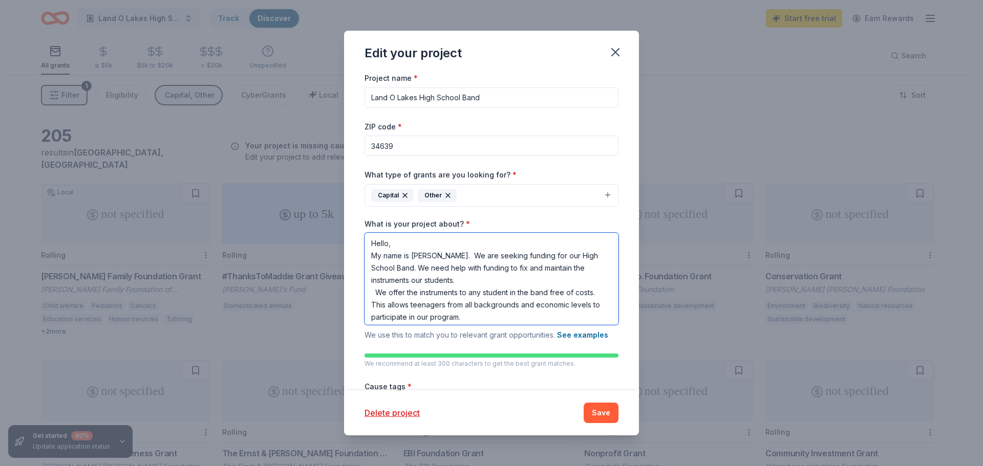
scroll to position [3, 0]
click at [481, 312] on textarea "Hello, My name is Rachel Chamberlain. We are seeking funding for our High Schoo…" at bounding box center [491, 279] width 254 height 92
click at [577, 333] on button "See examples" at bounding box center [582, 335] width 51 height 12
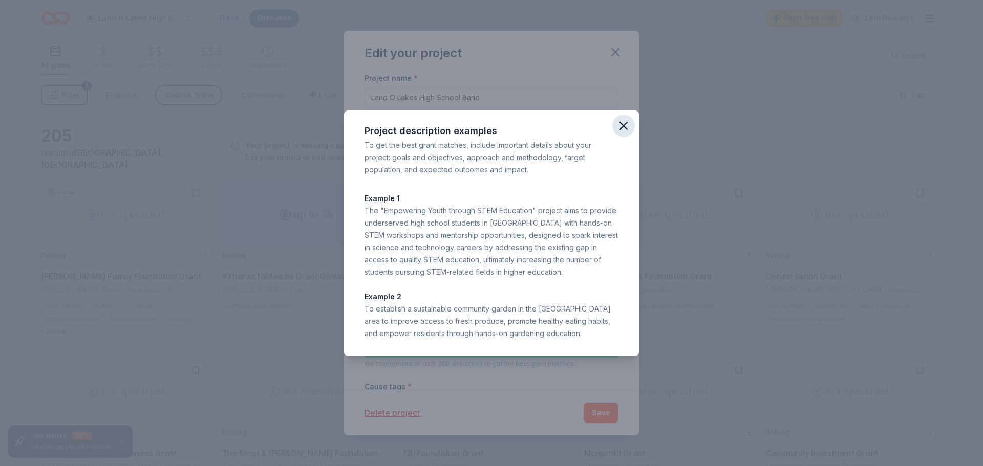
click at [620, 127] on icon "button" at bounding box center [623, 126] width 14 height 14
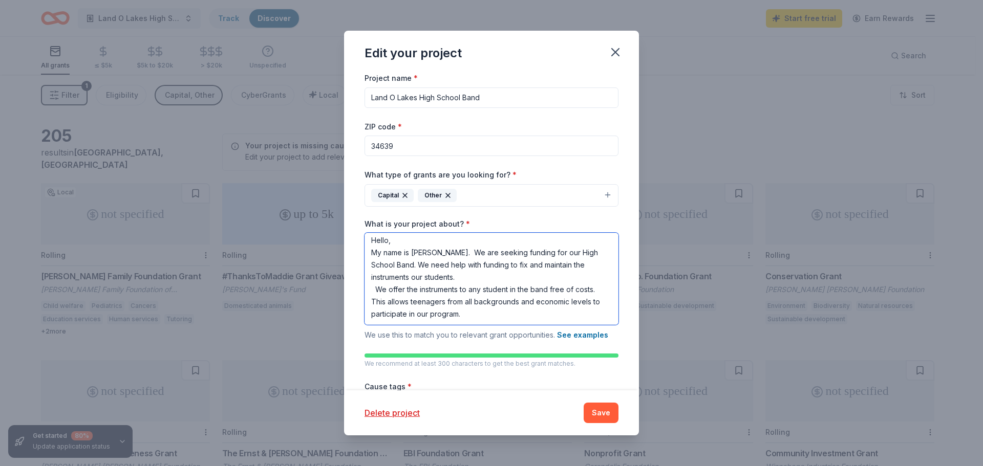
click at [475, 278] on textarea "Hello, My name is Rachel Chamberlain. We are seeking funding for our High Schoo…" at bounding box center [491, 279] width 254 height 92
drag, startPoint x: 479, startPoint y: 317, endPoint x: 371, endPoint y: 254, distance: 125.5
click at [371, 254] on textarea "Hello, My name is Rachel Chamberlain. We are seeking funding for our High Schoo…" at bounding box center [491, 279] width 254 height 92
drag, startPoint x: 539, startPoint y: 315, endPoint x: 372, endPoint y: 252, distance: 177.9
click at [372, 252] on textarea "Hello, My name is Rachel Chamberlain. We are seeking funding for our High Schoo…" at bounding box center [491, 279] width 254 height 92
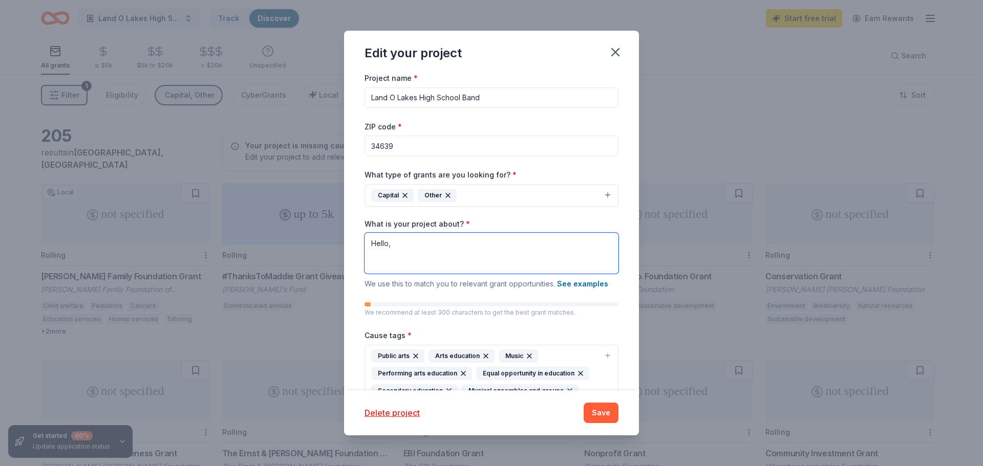
scroll to position [0, 0]
paste textarea "My name is Rachel Chamberlain, and I am writing on behalf of the [Your School N…"
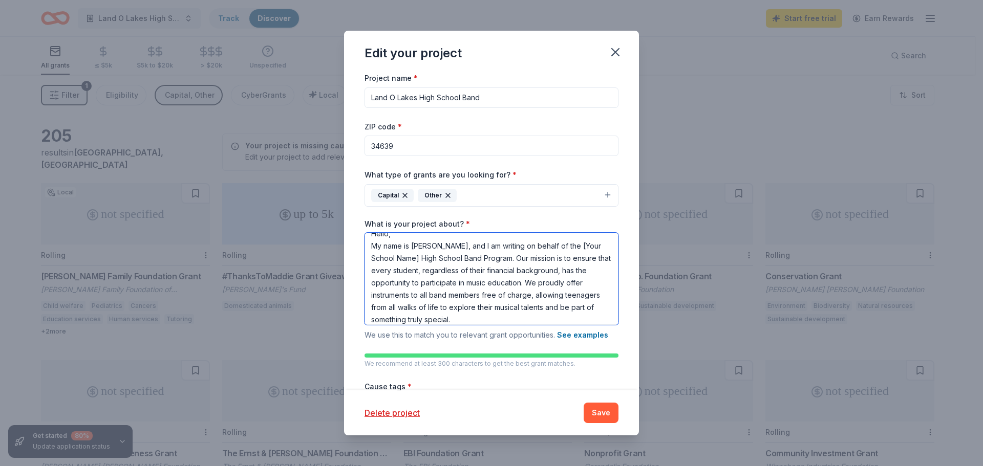
click at [439, 259] on textarea "Hello, My name is Rachel Chamberlain, and I am writing on behalf of the [Your S…" at bounding box center [491, 279] width 254 height 92
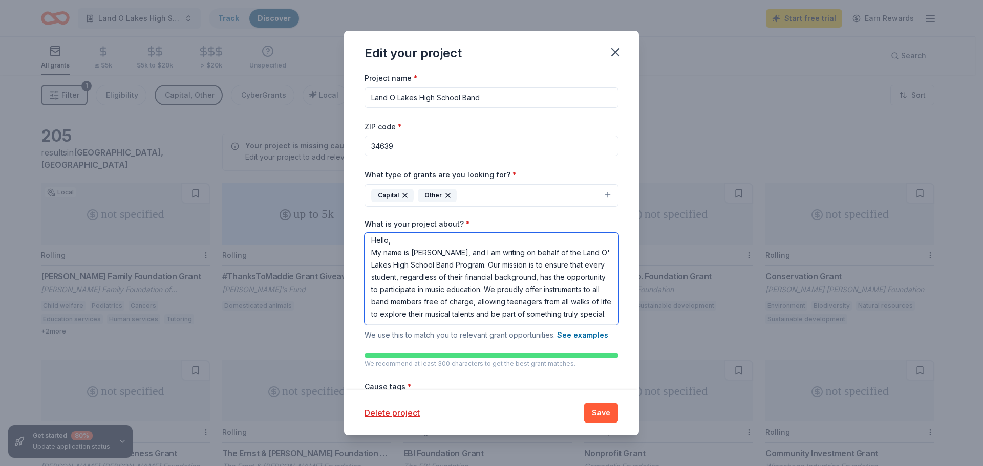
drag, startPoint x: 591, startPoint y: 297, endPoint x: 543, endPoint y: 295, distance: 48.2
click at [543, 295] on textarea "Hello, My name is Rachel Chamberlain, and I am writing on behalf of the Land O'…" at bounding box center [491, 279] width 254 height 92
click at [544, 296] on textarea "Hello, My name is Rachel Chamberlain, and I am writing on behalf of the Land O'…" at bounding box center [491, 279] width 254 height 92
click at [538, 318] on textarea "Hello, My name is Rachel Chamberlain, and I am writing on behalf of the Land O'…" at bounding box center [491, 279] width 254 height 92
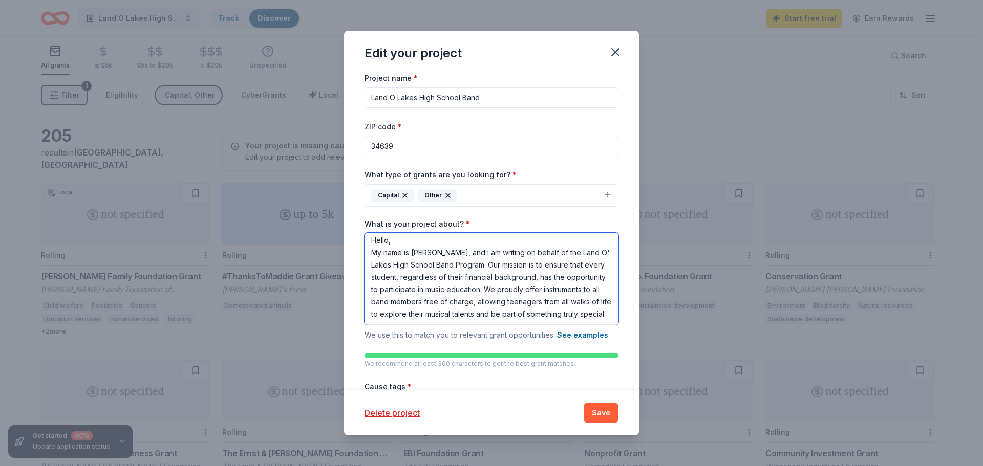
scroll to position [22, 0]
paste textarea "However, many of our instruments are in need of repair and maintenance. With li…"
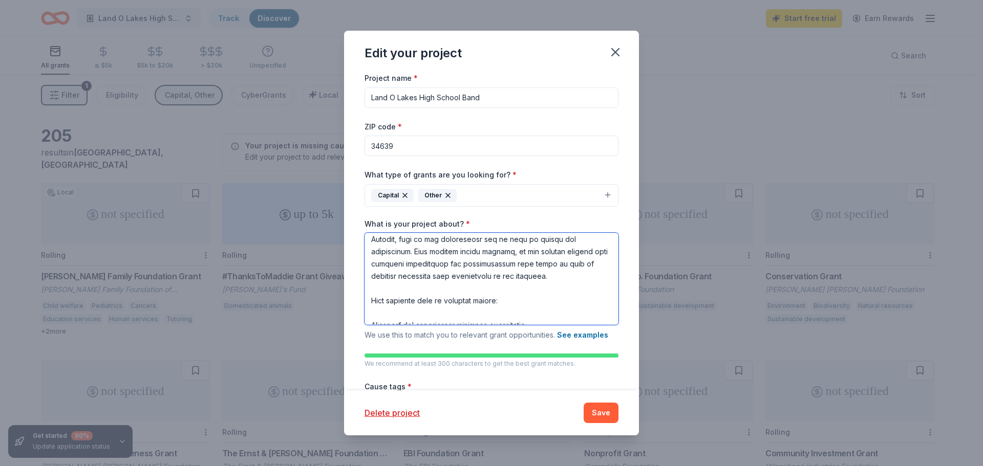
scroll to position [51, 0]
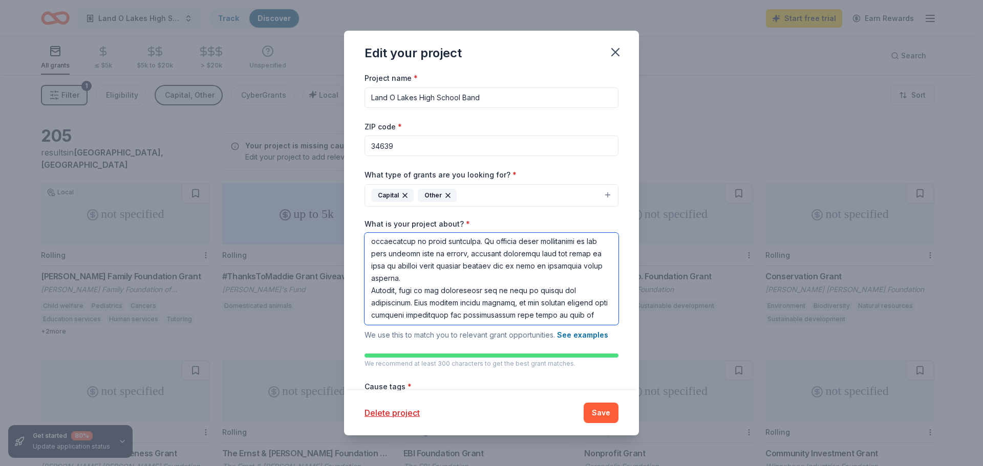
click at [368, 292] on textarea "What is your project about? *" at bounding box center [491, 279] width 254 height 92
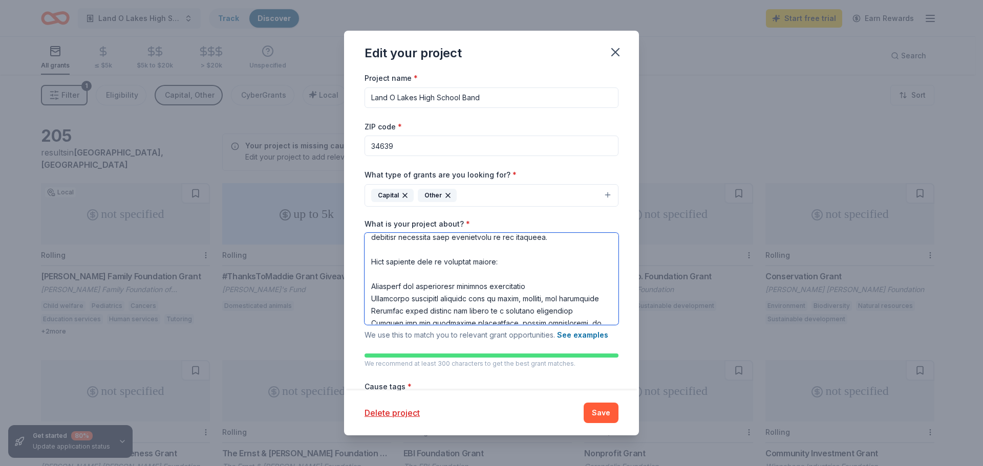
scroll to position [102, 0]
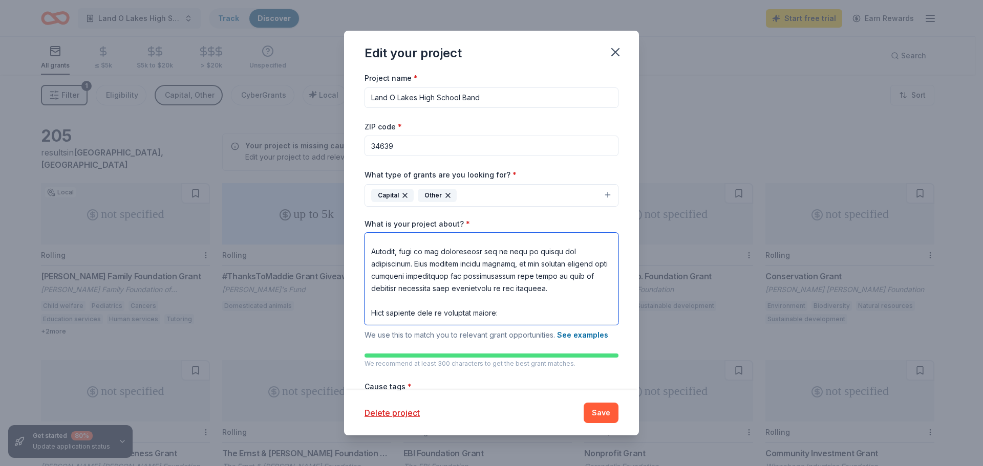
type textarea "Hello, My name is Rachel Chamberlain, and I am writing on behalf of the Land O'…"
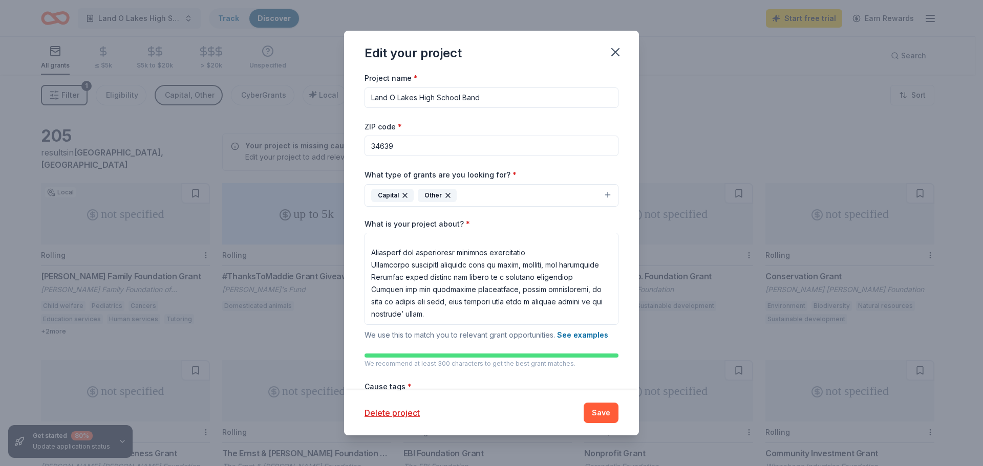
scroll to position [200, 0]
click at [434, 268] on textarea "What is your project about? *" at bounding box center [491, 279] width 254 height 92
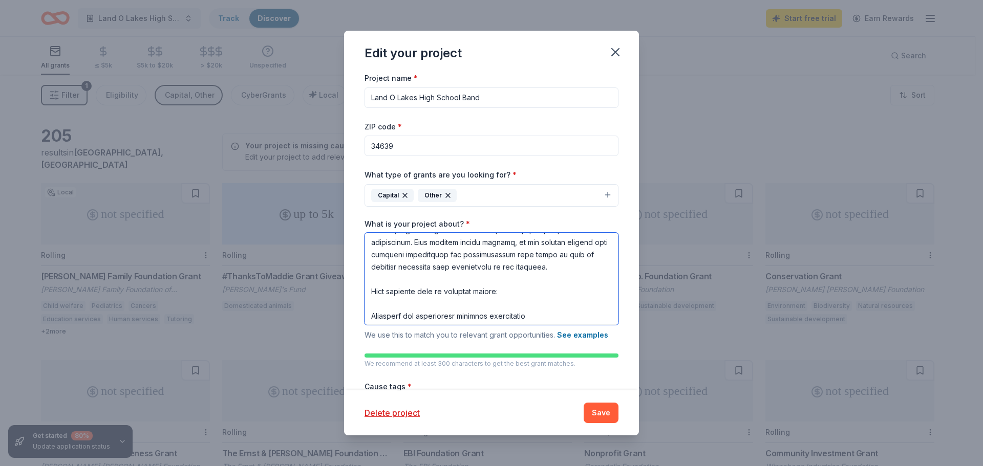
scroll to position [148, 0]
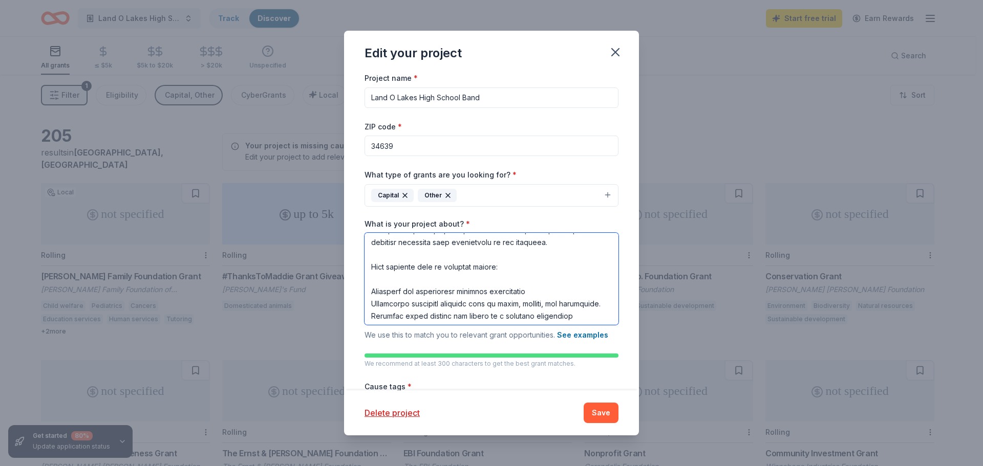
click at [536, 292] on textarea "What is your project about? *" at bounding box center [491, 279] width 254 height 92
click at [392, 279] on textarea "What is your project about? *" at bounding box center [491, 279] width 254 height 92
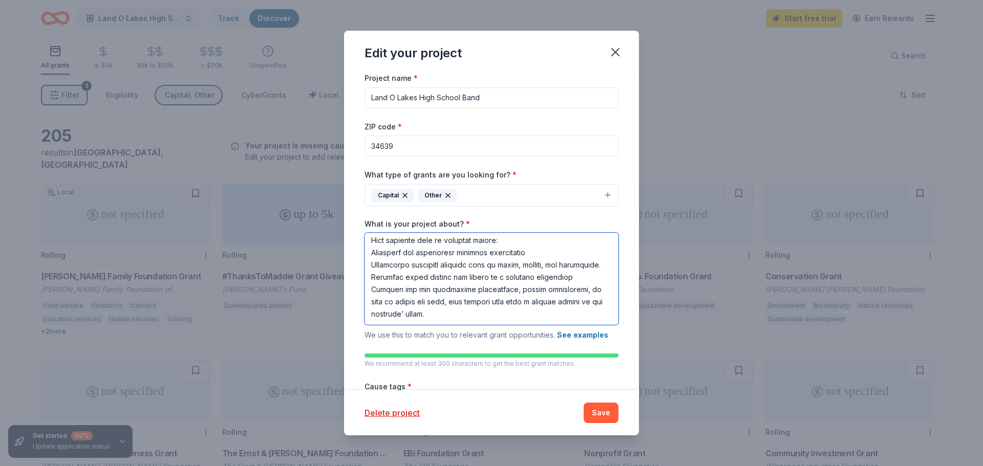
scroll to position [187, 0]
click at [418, 265] on textarea "What is your project about? *" at bounding box center [491, 279] width 254 height 92
click at [374, 278] on textarea "What is your project about? *" at bounding box center [491, 279] width 254 height 92
click at [444, 278] on textarea "What is your project about? *" at bounding box center [491, 279] width 254 height 92
click at [569, 290] on textarea "What is your project about? *" at bounding box center [491, 279] width 254 height 92
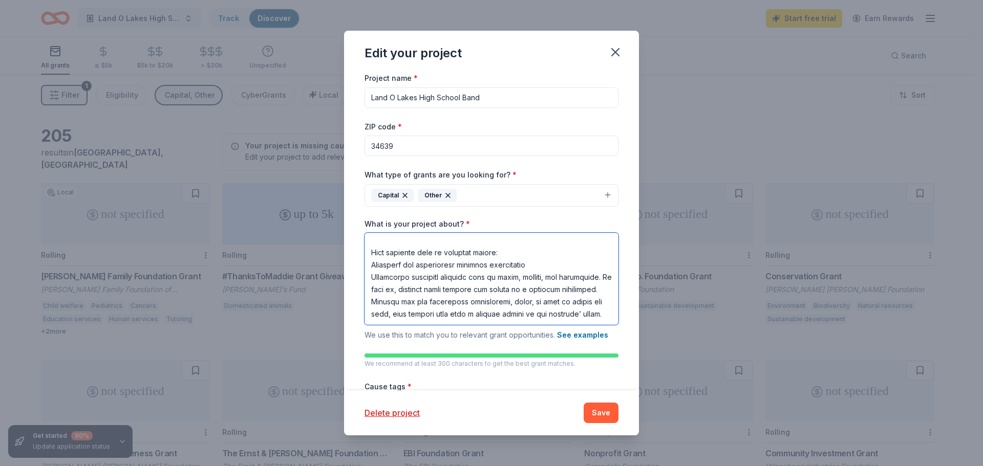
click at [526, 290] on textarea "What is your project about? *" at bounding box center [491, 279] width 254 height 92
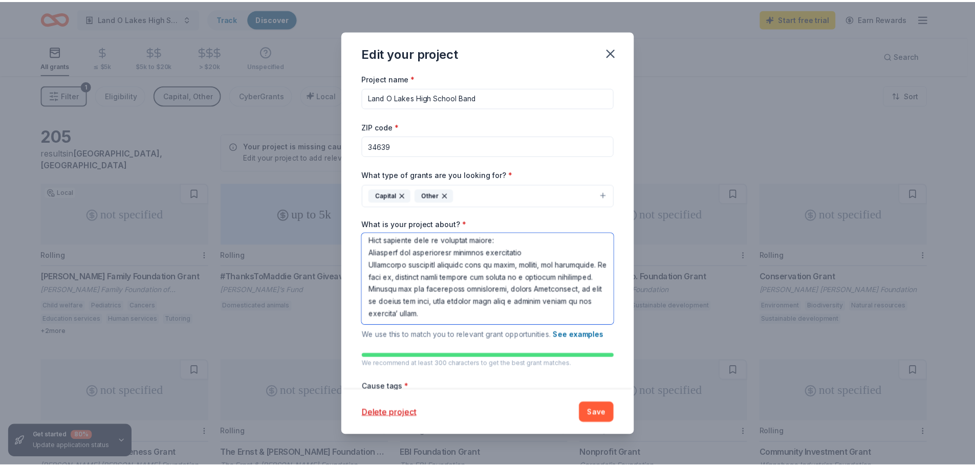
scroll to position [51, 0]
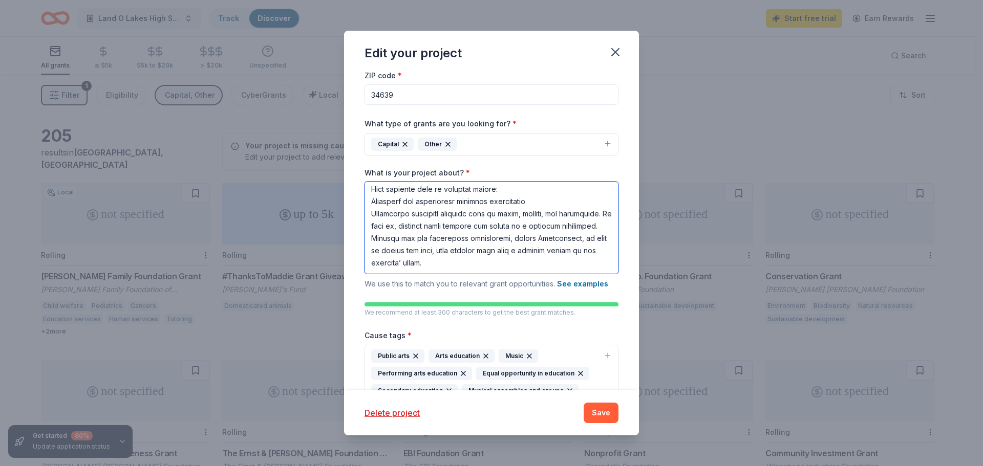
click at [461, 264] on textarea "What is your project about? *" at bounding box center [491, 228] width 254 height 92
type textarea "Hello, My name is Rachel Chamberlain, and I am writing on behalf of the Land O'…"
click at [601, 414] on button "Save" at bounding box center [601, 413] width 35 height 20
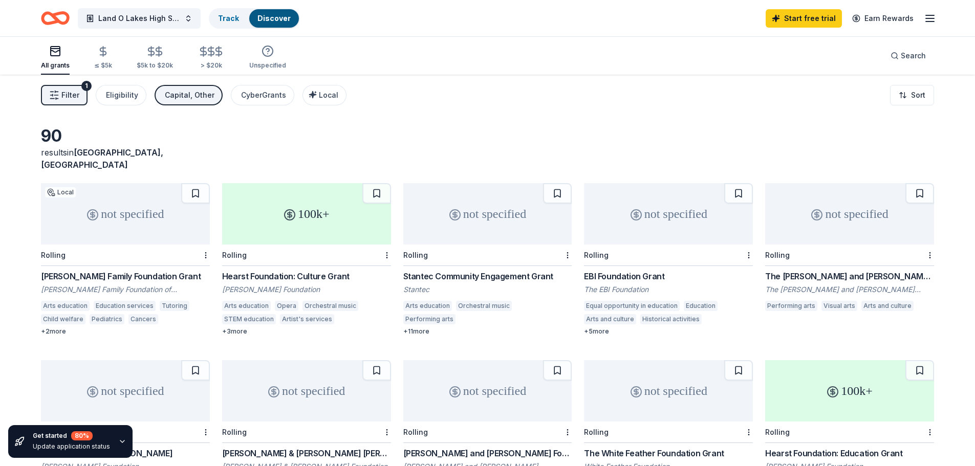
click at [85, 219] on div "not specified" at bounding box center [125, 213] width 169 height 61
click at [309, 270] on div "Hearst Foundation: Culture Grant" at bounding box center [306, 276] width 169 height 12
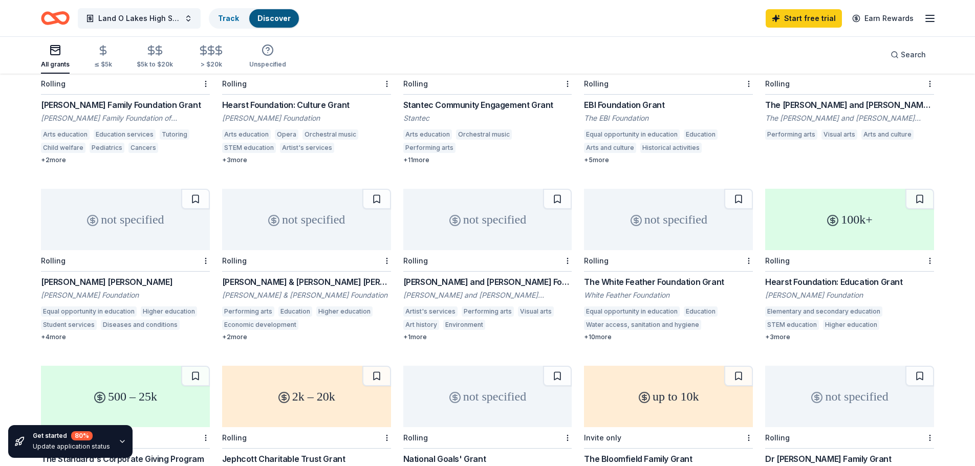
scroll to position [0, 0]
